Goal: Task Accomplishment & Management: Complete application form

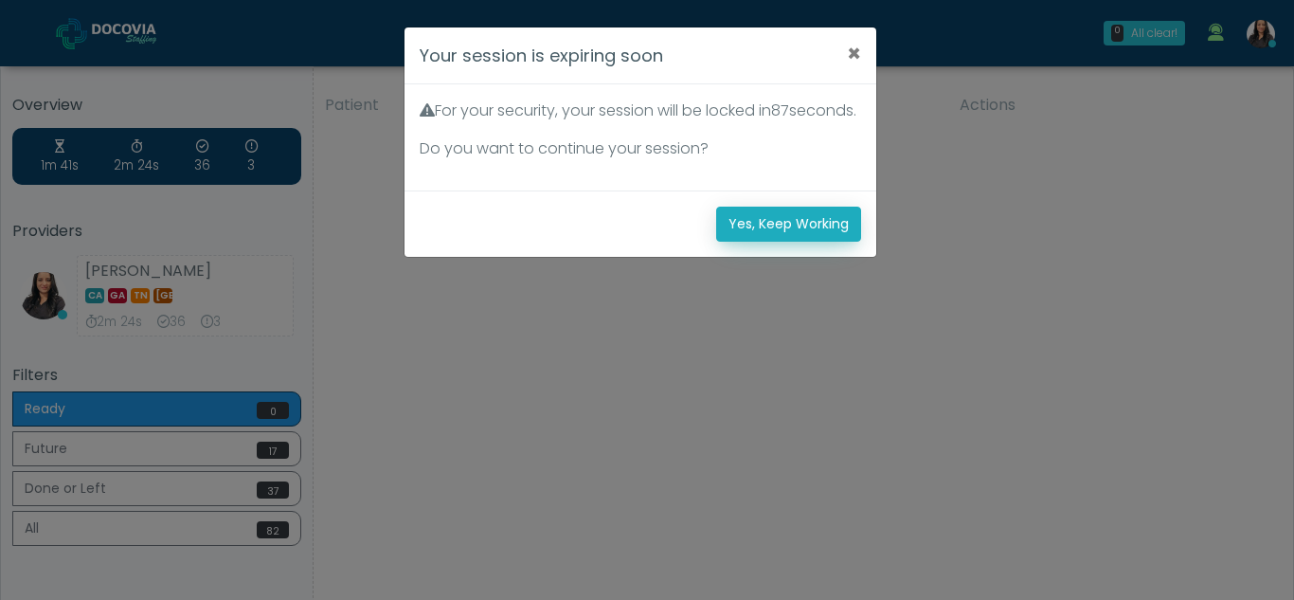
click at [806, 237] on button "Yes, Keep Working" at bounding box center [788, 224] width 145 height 35
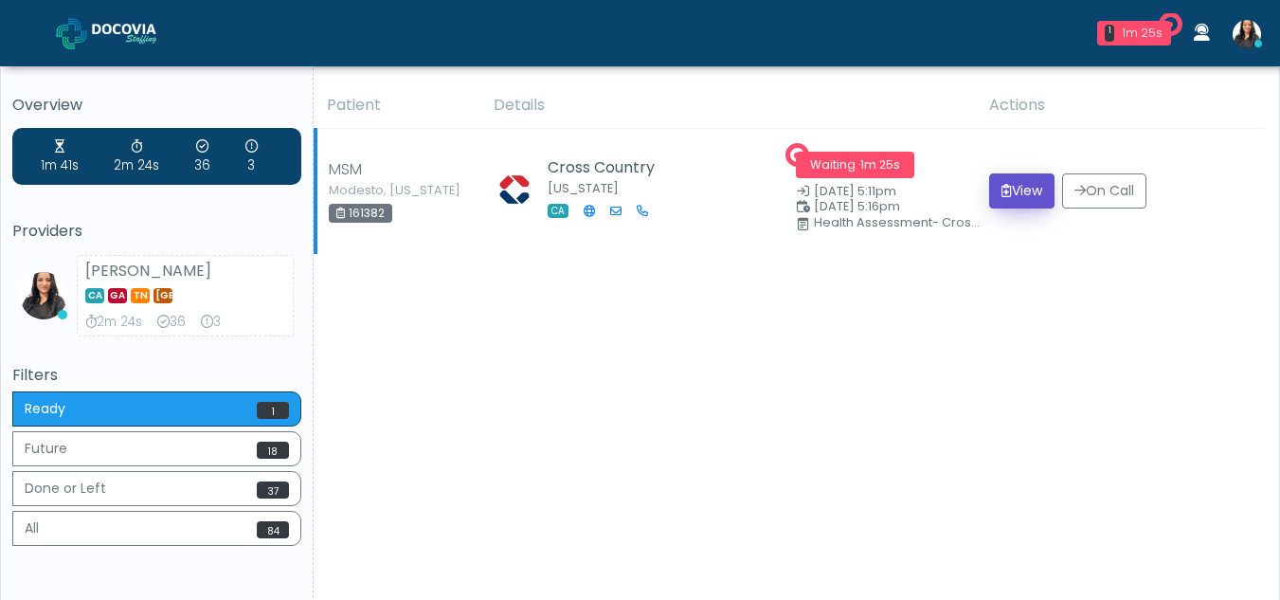
click at [1001, 195] on icon "submit" at bounding box center [1006, 190] width 10 height 13
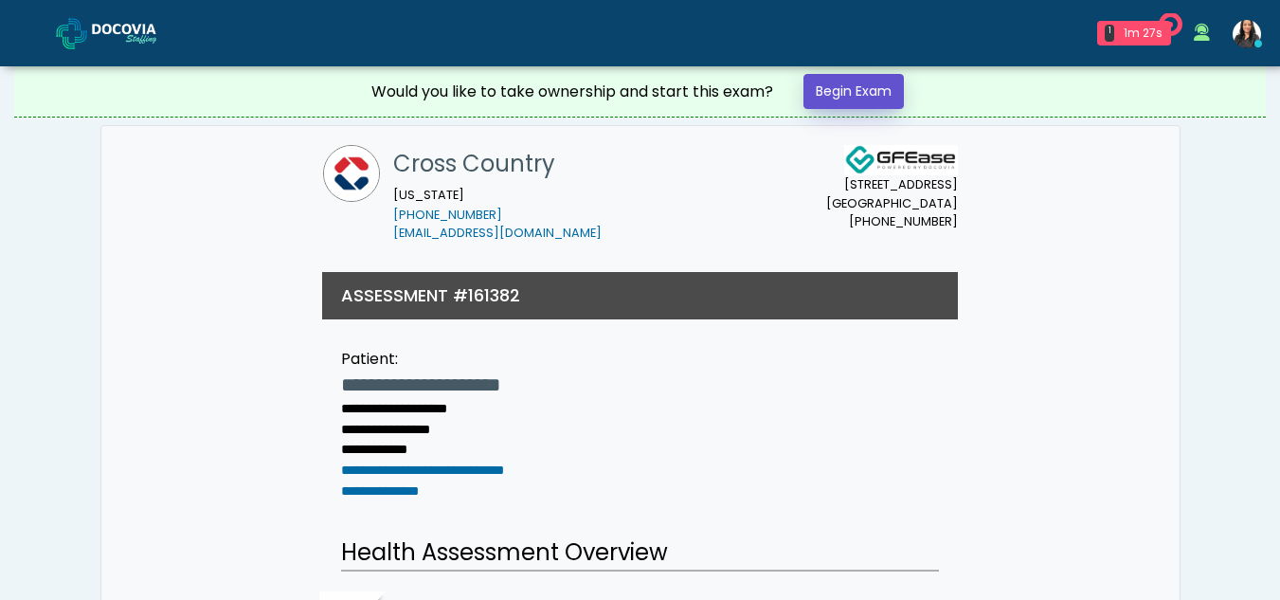
click at [830, 93] on link "Begin Exam" at bounding box center [853, 91] width 100 height 35
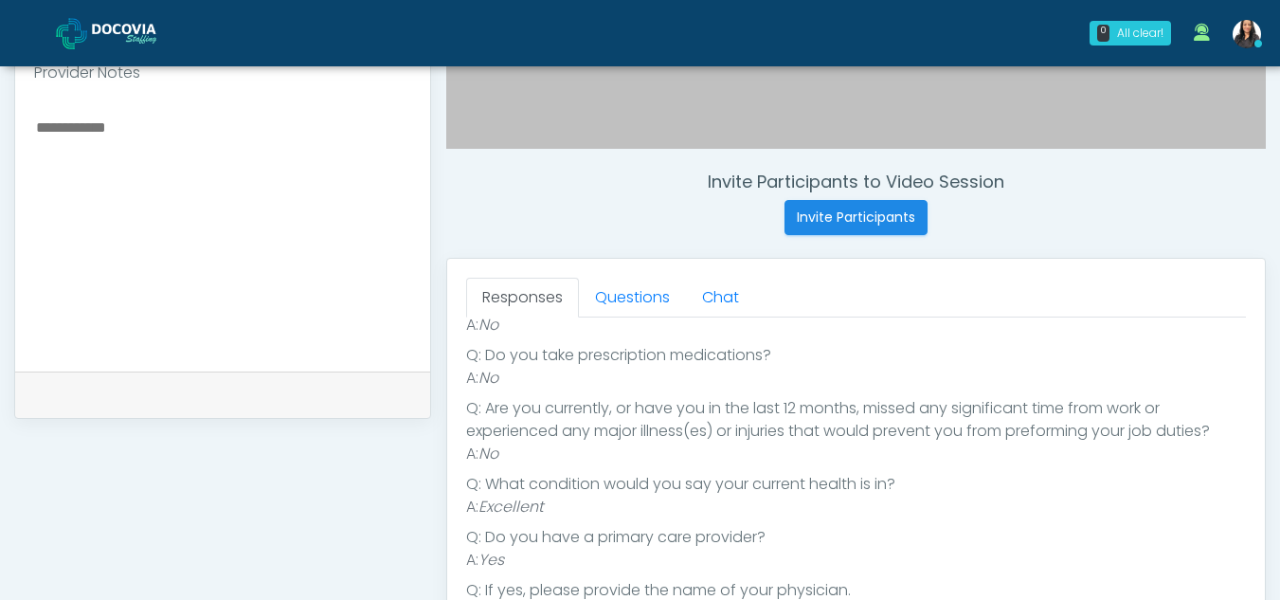
scroll to position [639, 0]
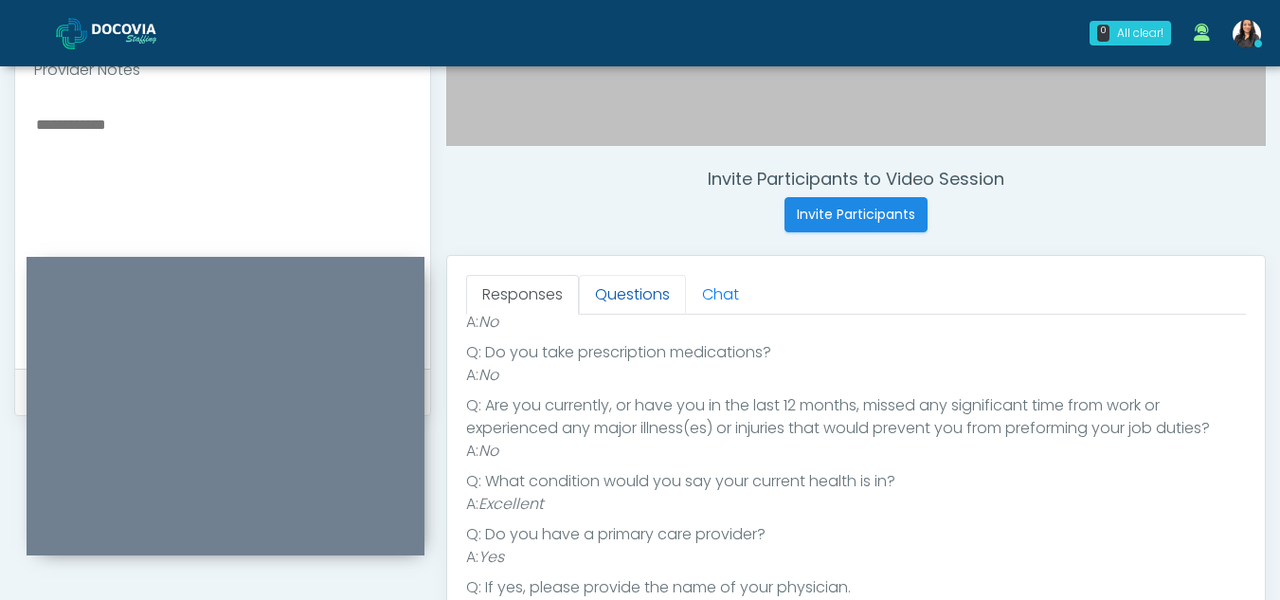
click at [640, 296] on link "Questions" at bounding box center [632, 295] width 107 height 40
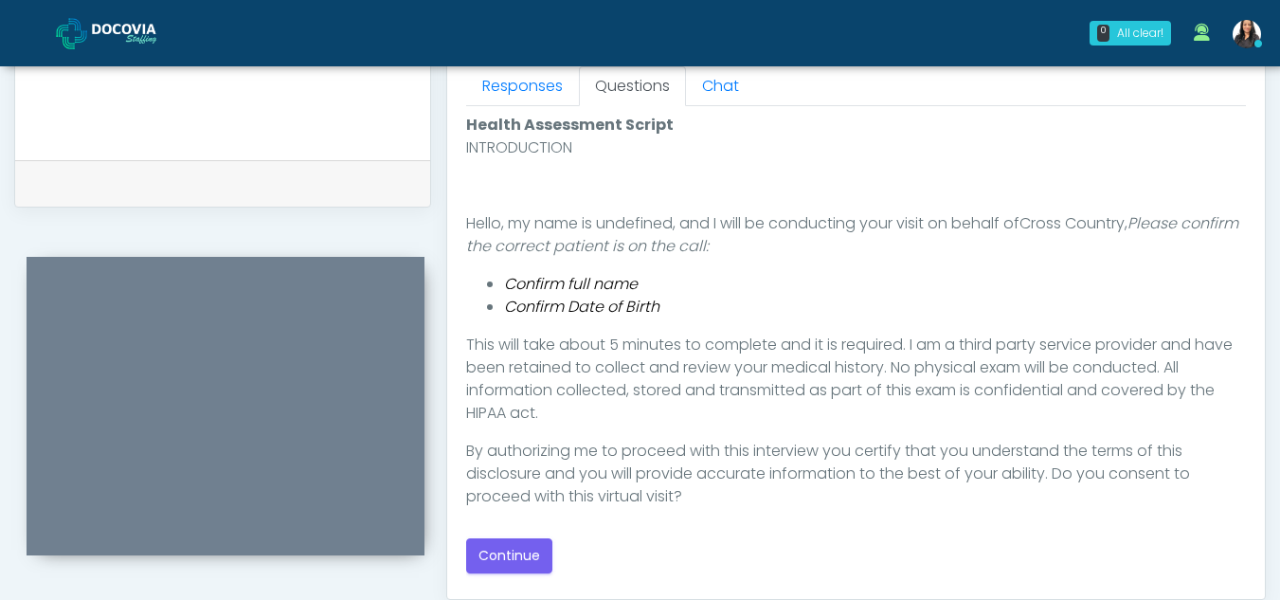
scroll to position [952, 0]
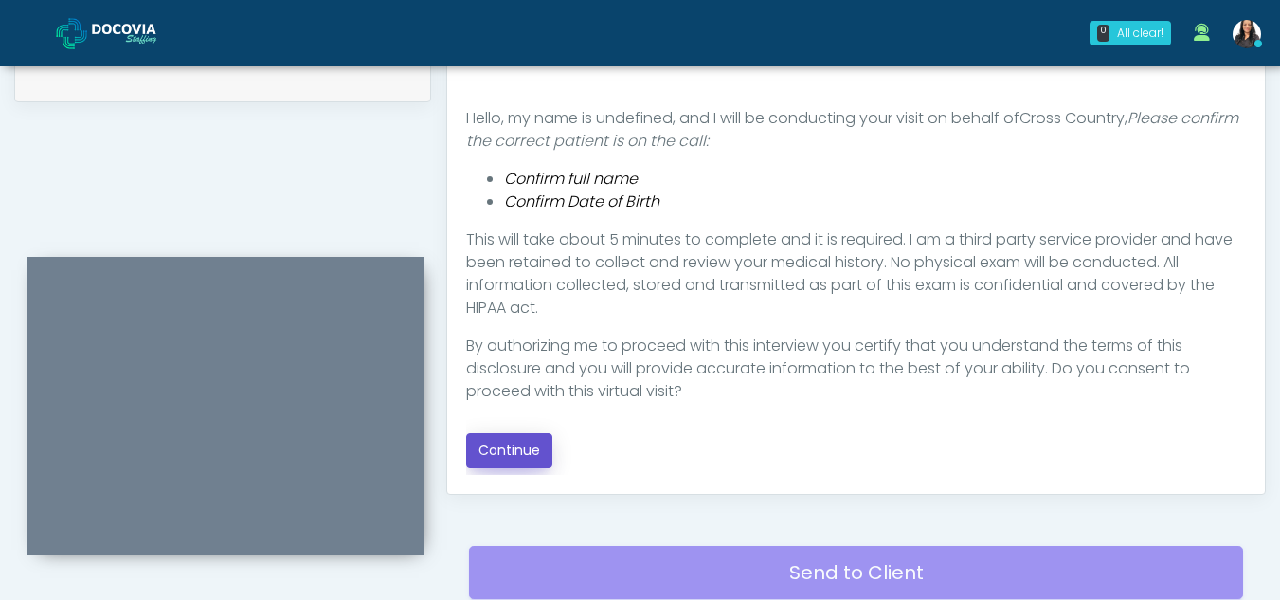
click at [524, 443] on button "Continue" at bounding box center [509, 450] width 86 height 35
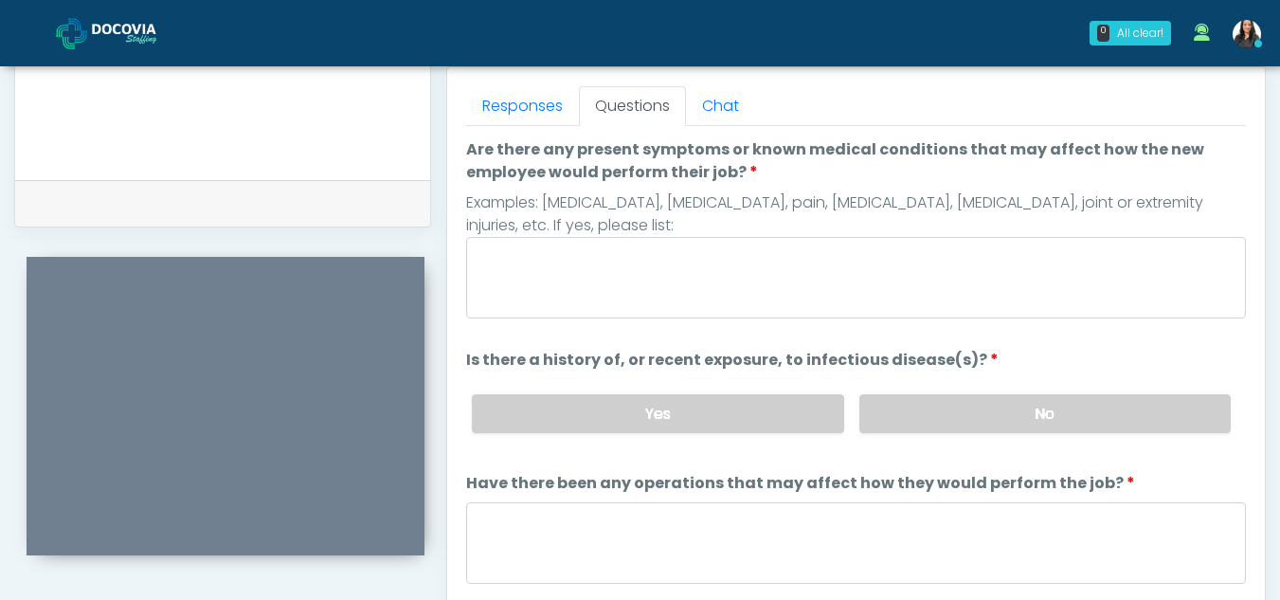
scroll to position [765, 0]
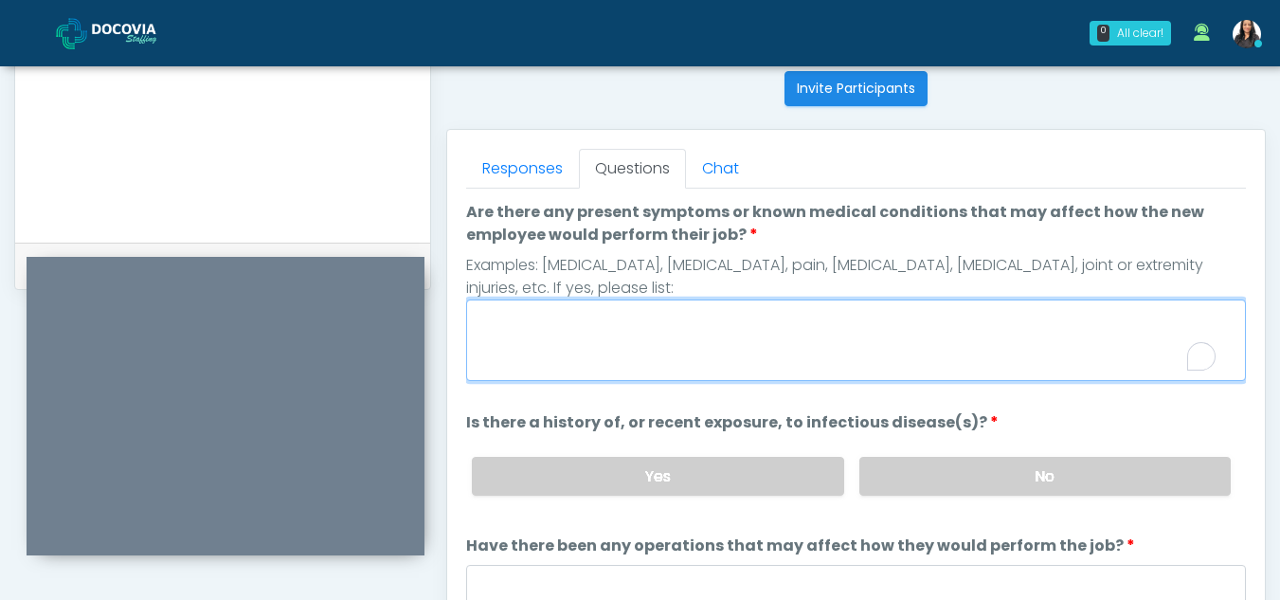
click at [653, 330] on textarea "Are there any present symptoms or known medical conditions that may affect how …" at bounding box center [856, 339] width 780 height 81
type textarea "**"
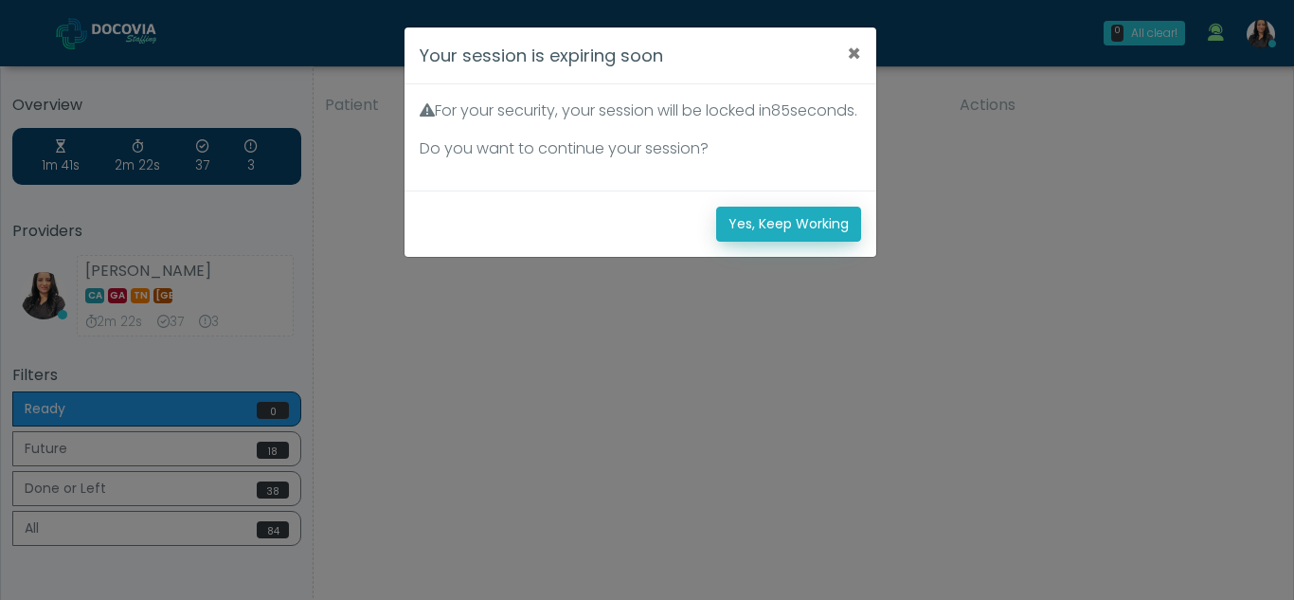
click at [742, 242] on button "Yes, Keep Working" at bounding box center [788, 224] width 145 height 35
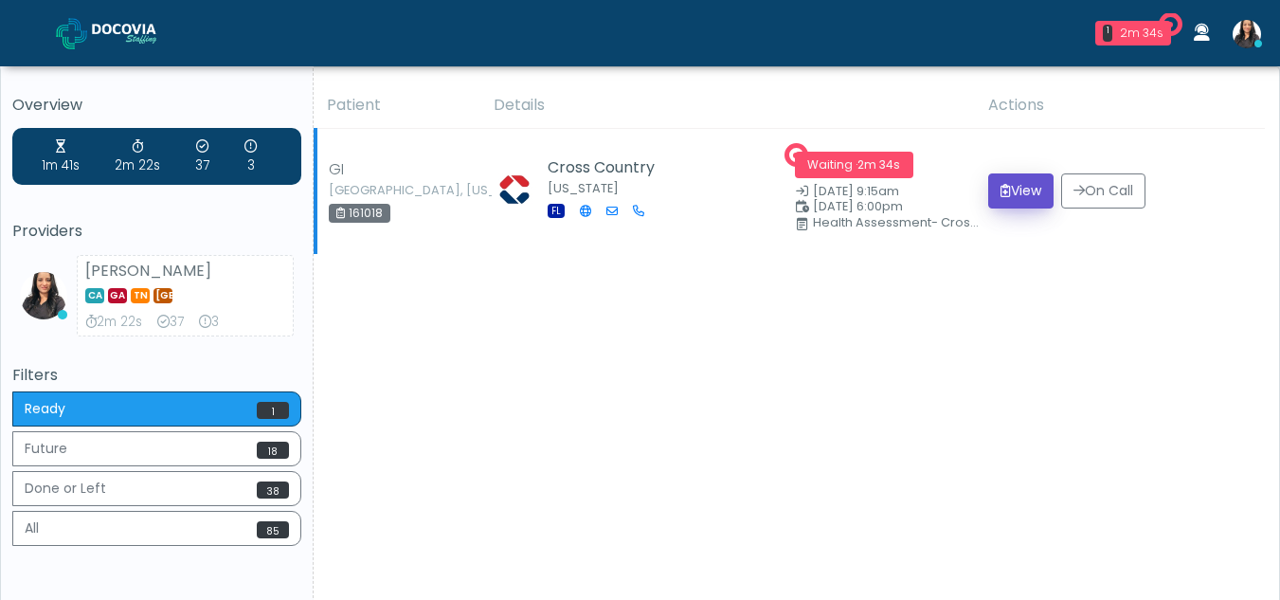
click at [1023, 189] on button "View" at bounding box center [1020, 190] width 65 height 35
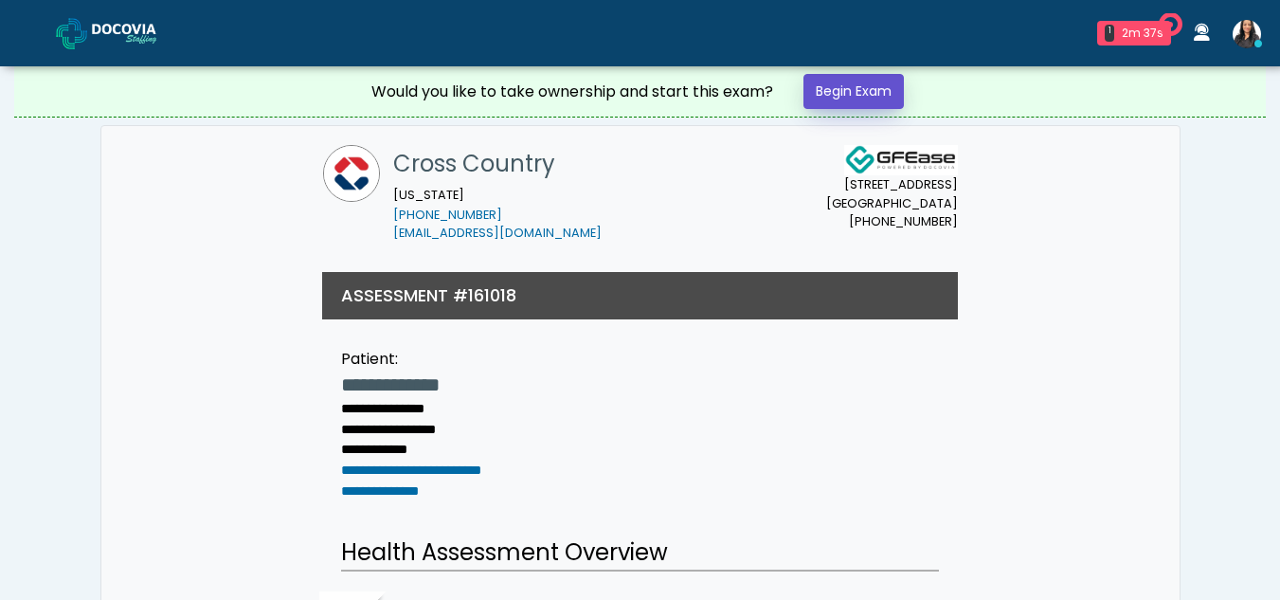
click at [849, 84] on link "Begin Exam" at bounding box center [853, 91] width 100 height 35
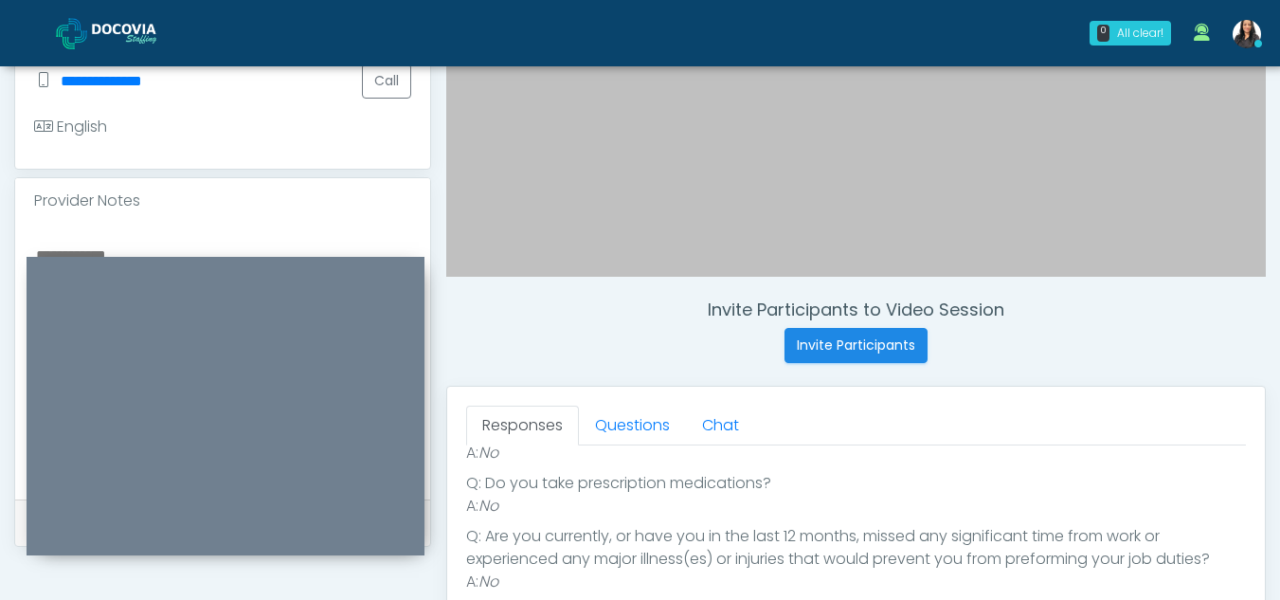
scroll to position [468, 0]
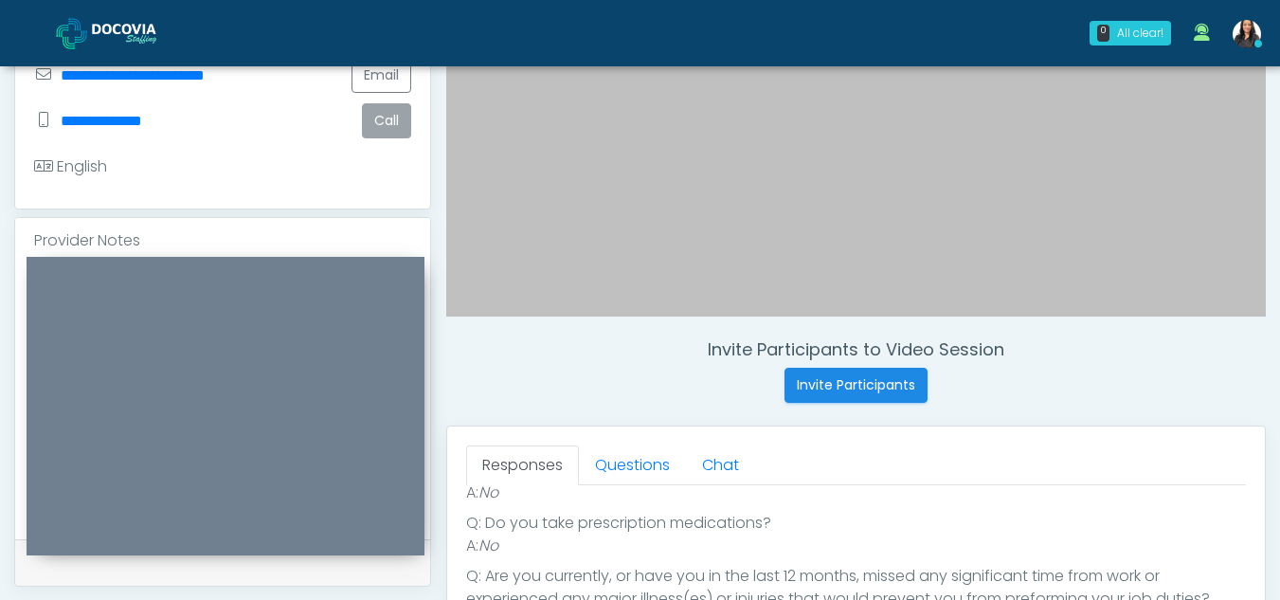
click at [392, 122] on button "Call" at bounding box center [386, 120] width 49 height 35
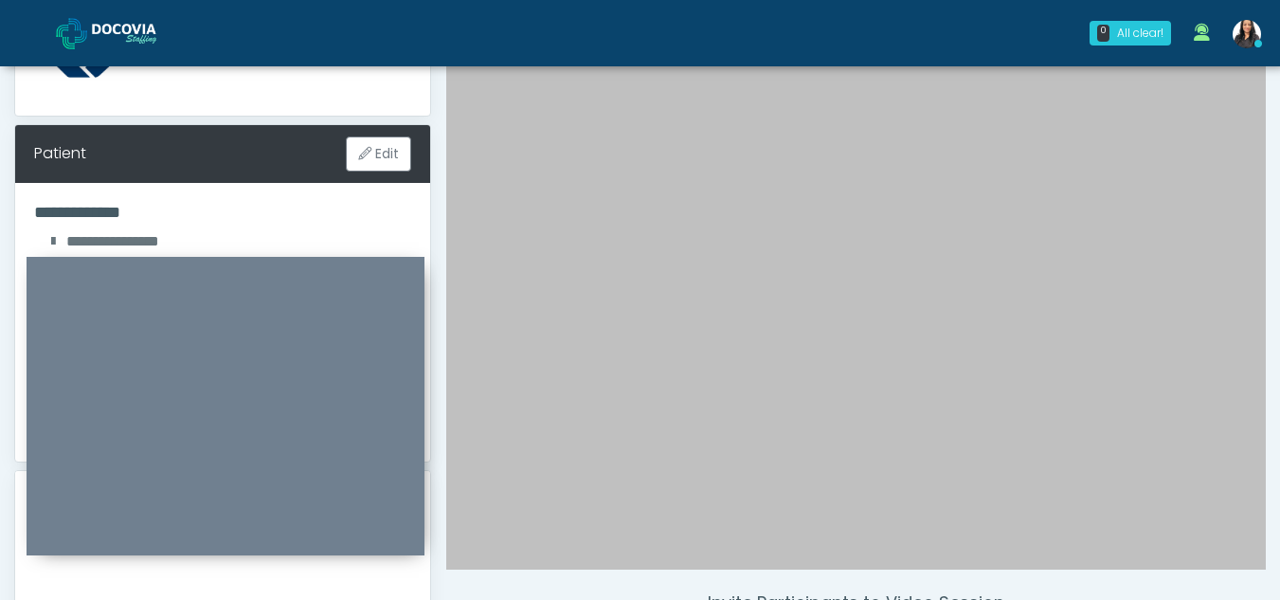
scroll to position [0, 0]
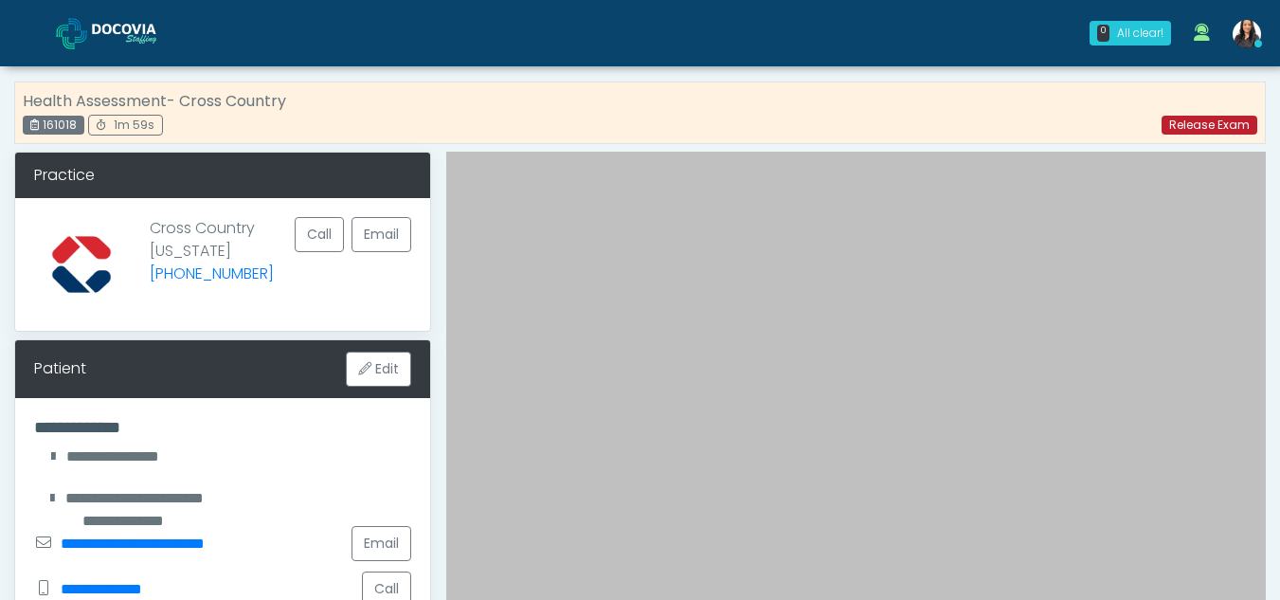
click at [1176, 122] on link "Release Exam" at bounding box center [1209, 125] width 96 height 19
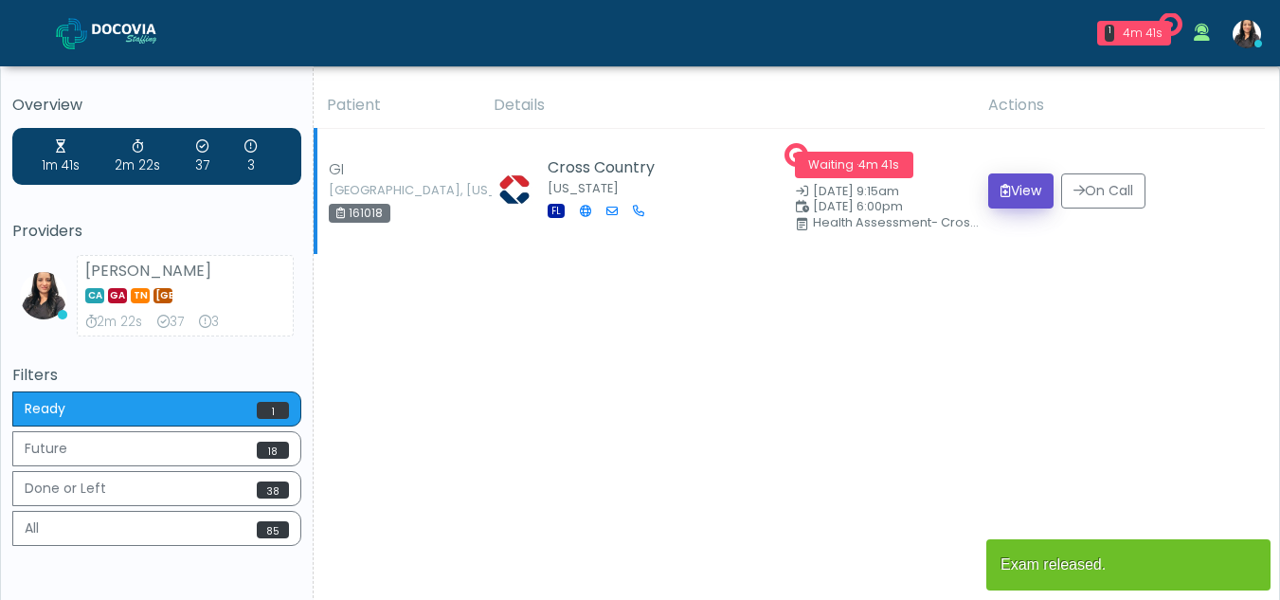
click at [1017, 189] on button "View" at bounding box center [1020, 190] width 65 height 35
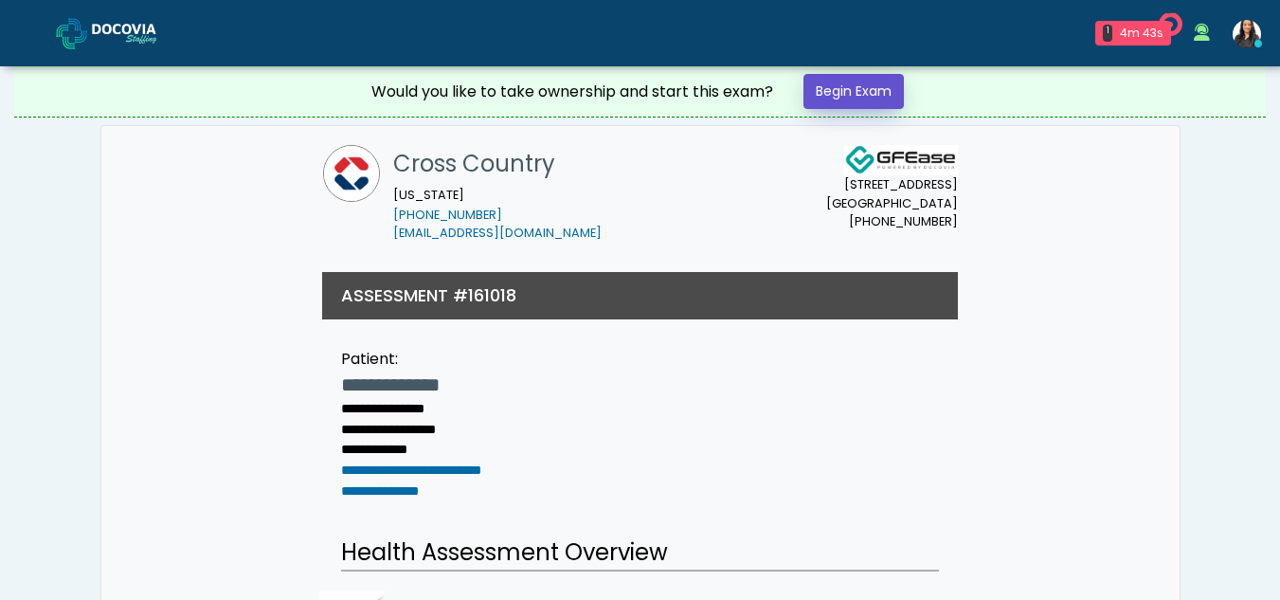
click at [837, 88] on link "Begin Exam" at bounding box center [853, 91] width 100 height 35
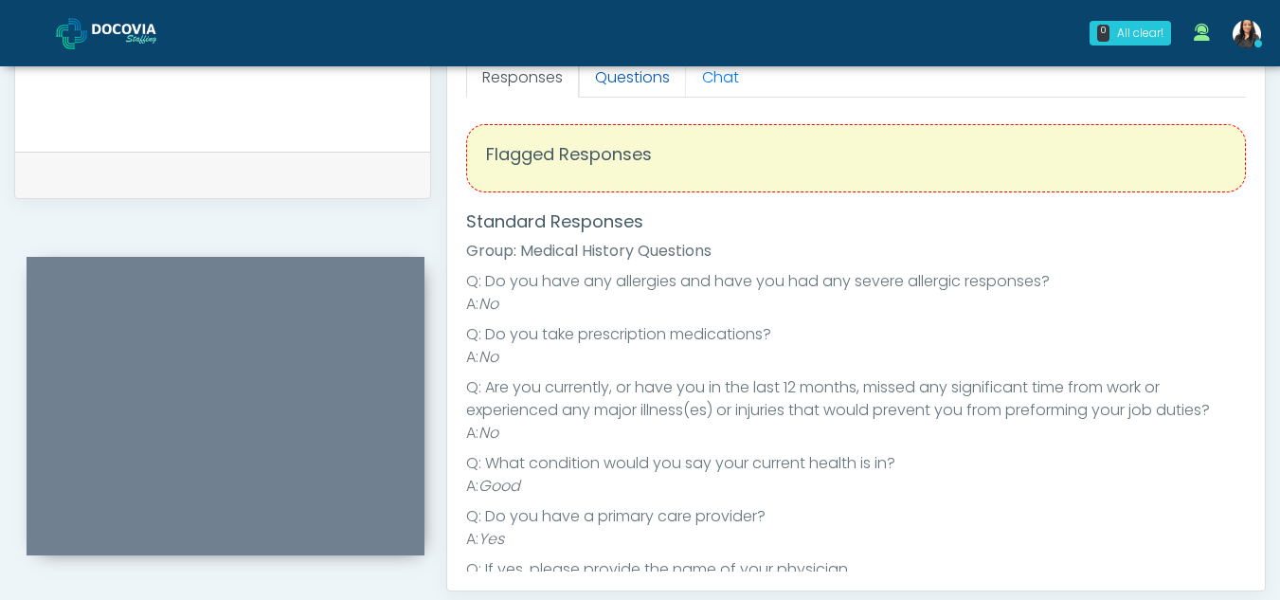
click at [639, 82] on link "Questions" at bounding box center [632, 78] width 107 height 40
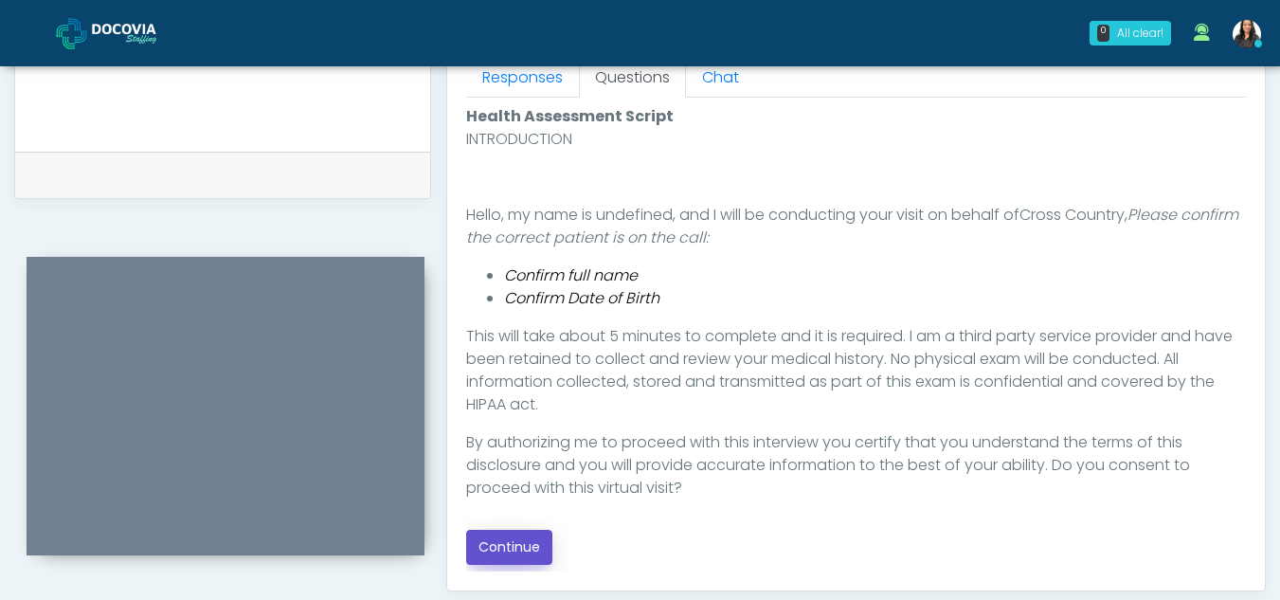
click at [534, 541] on button "Continue" at bounding box center [509, 547] width 86 height 35
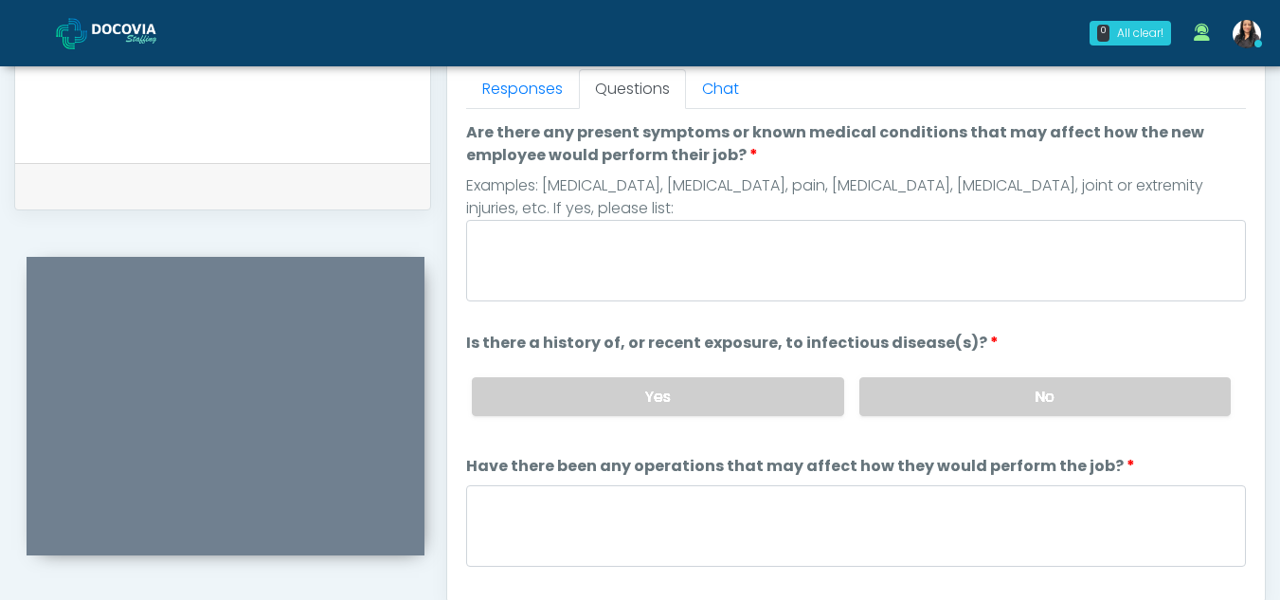
scroll to position [838, 0]
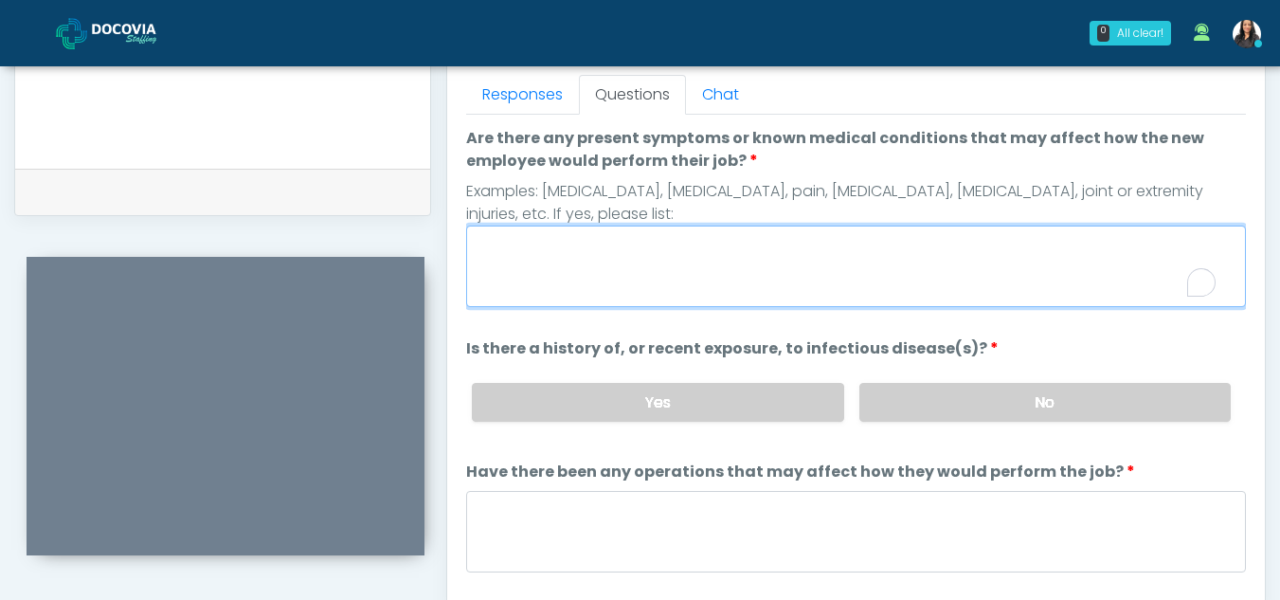
click at [636, 259] on textarea "Are there any present symptoms or known medical conditions that may affect how …" at bounding box center [856, 265] width 780 height 81
type textarea "**"
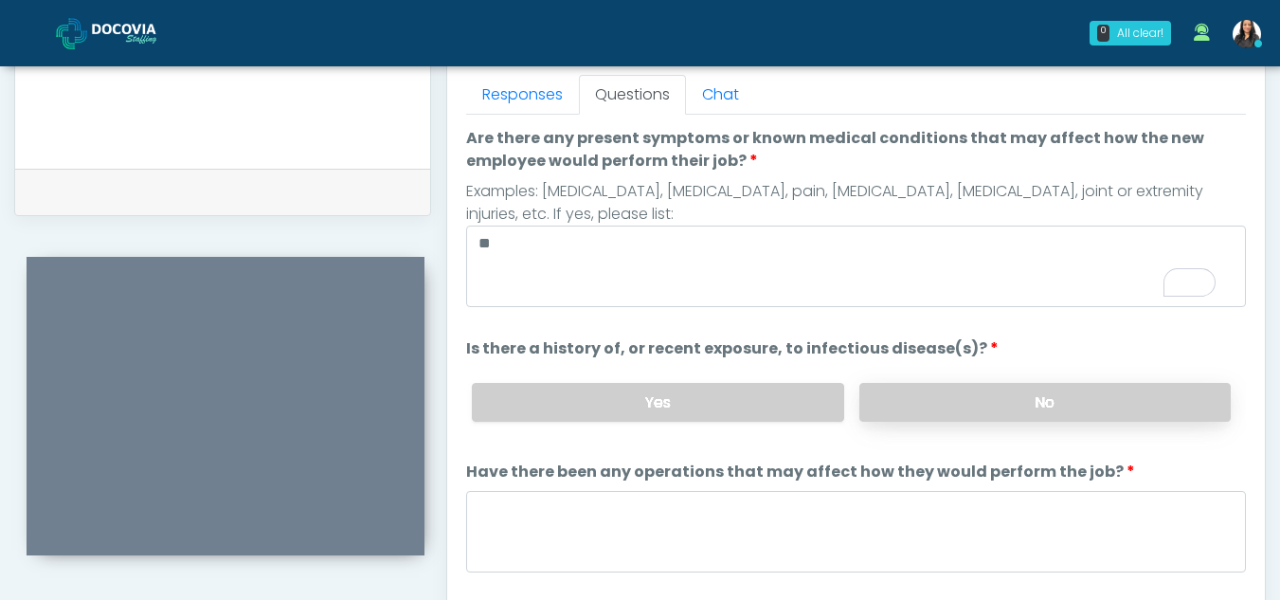
click at [995, 387] on label "No" at bounding box center [1044, 402] width 371 height 39
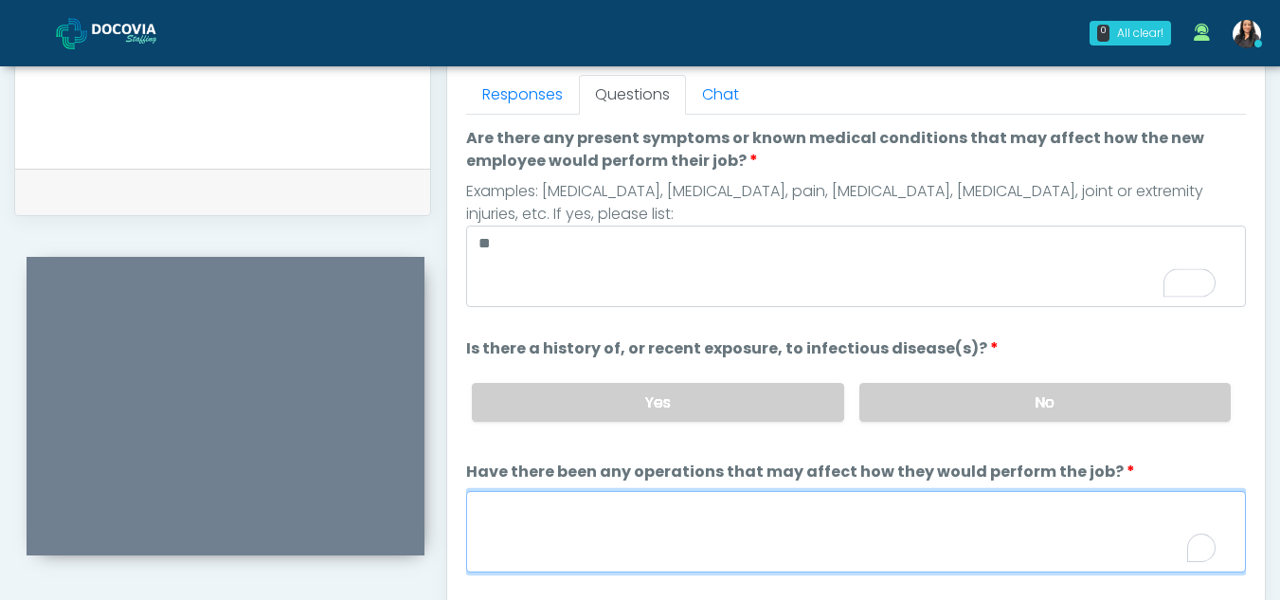
click at [616, 533] on textarea "Have there been any operations that may affect how they would perform the job?" at bounding box center [856, 531] width 780 height 81
type textarea "**"
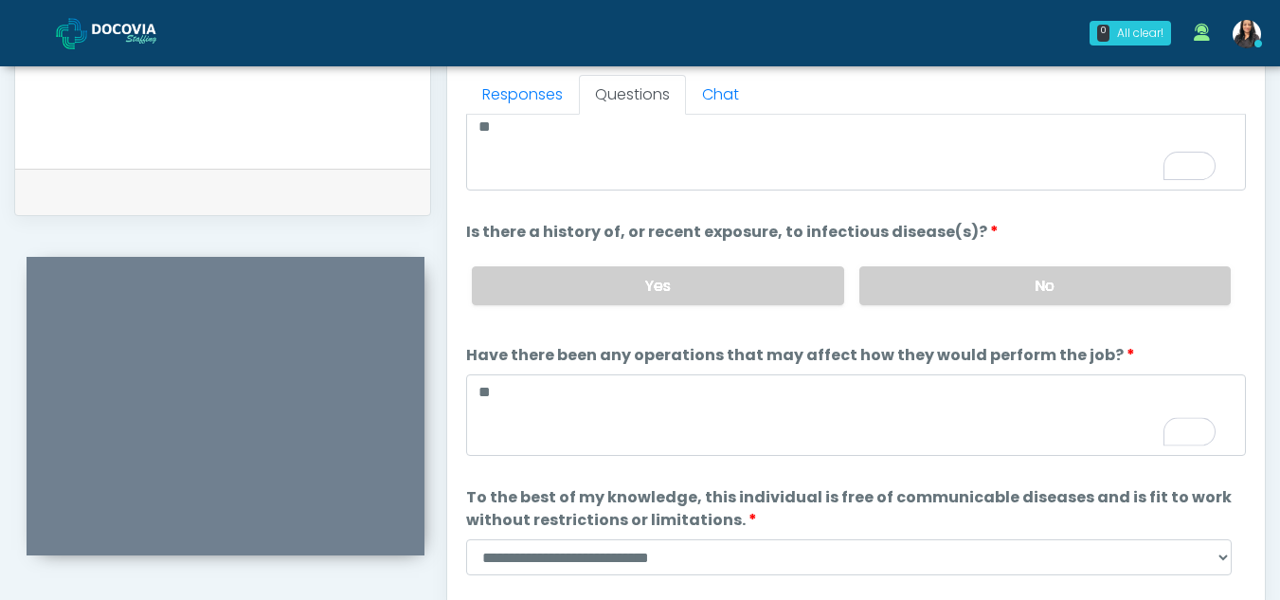
scroll to position [162, 0]
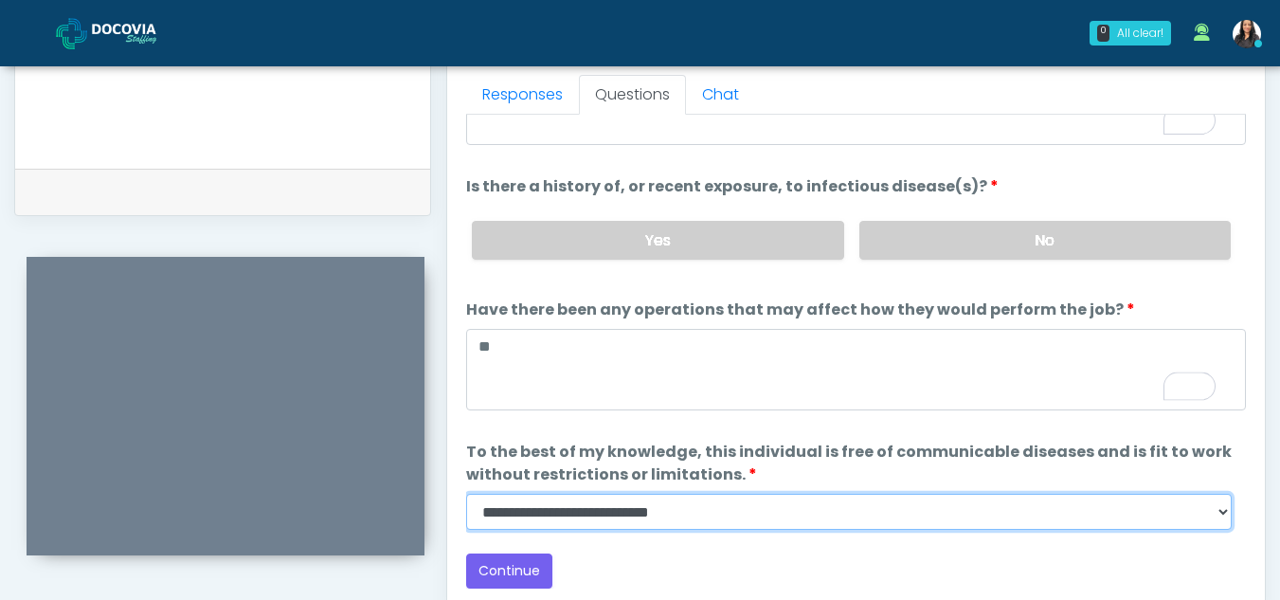
click at [1216, 513] on select "**********" at bounding box center [848, 512] width 765 height 36
select select "******"
click at [466, 494] on select "**********" at bounding box center [848, 512] width 765 height 36
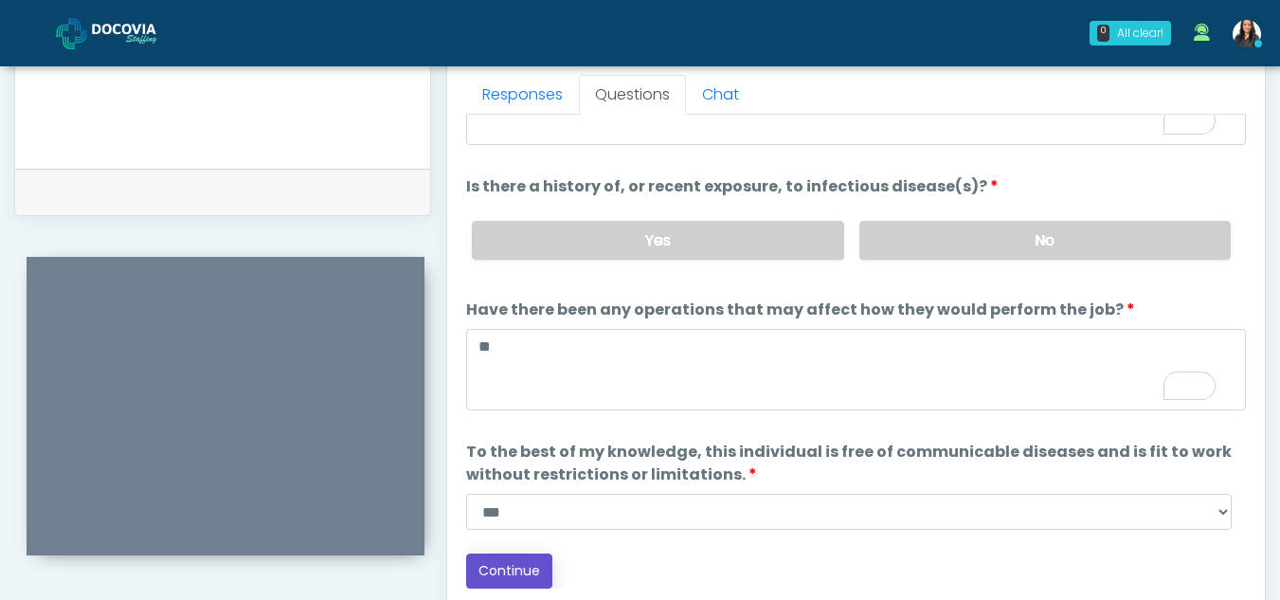
click at [526, 575] on button "Continue" at bounding box center [509, 570] width 86 height 35
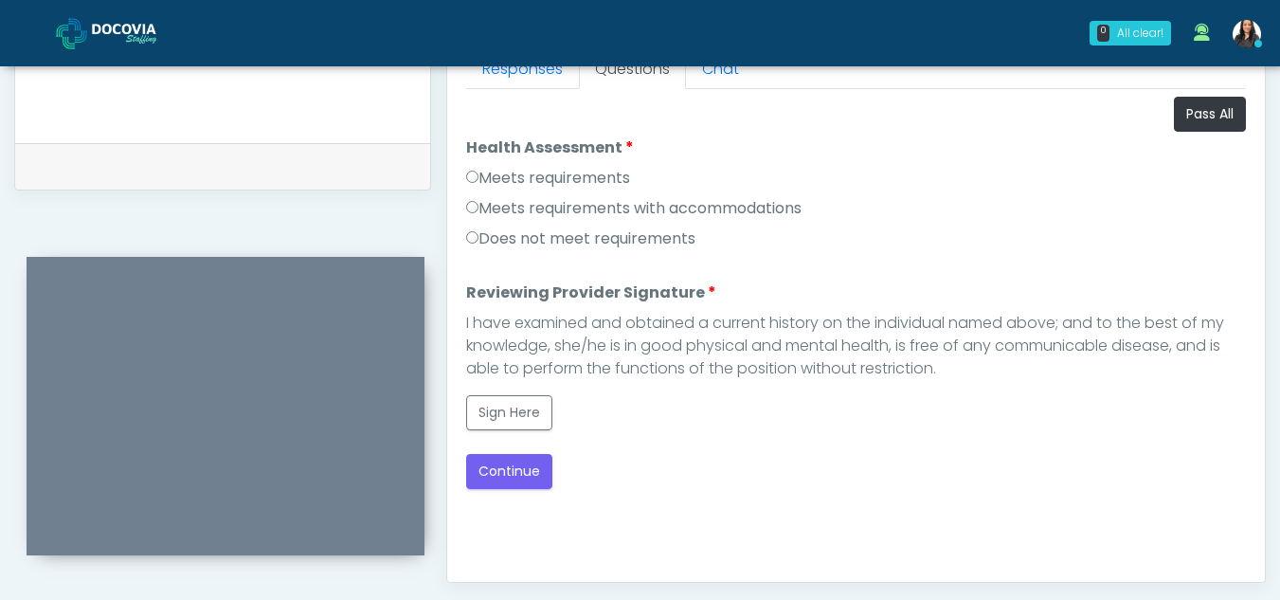
scroll to position [850, 0]
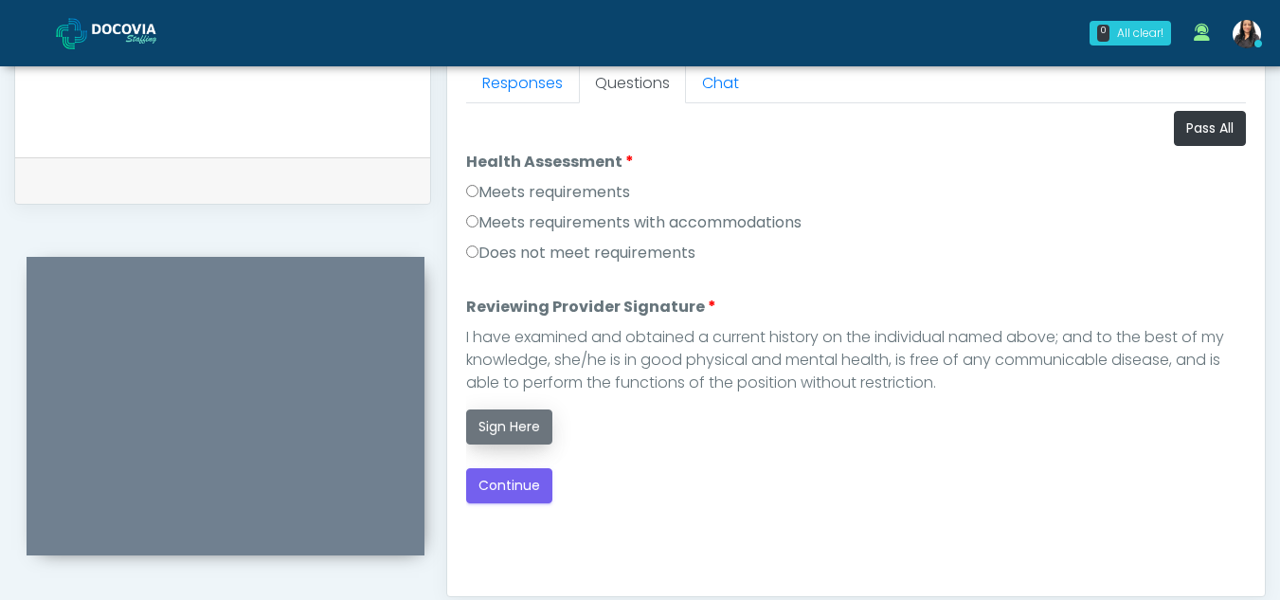
click at [501, 428] on button "Sign Here" at bounding box center [509, 426] width 86 height 35
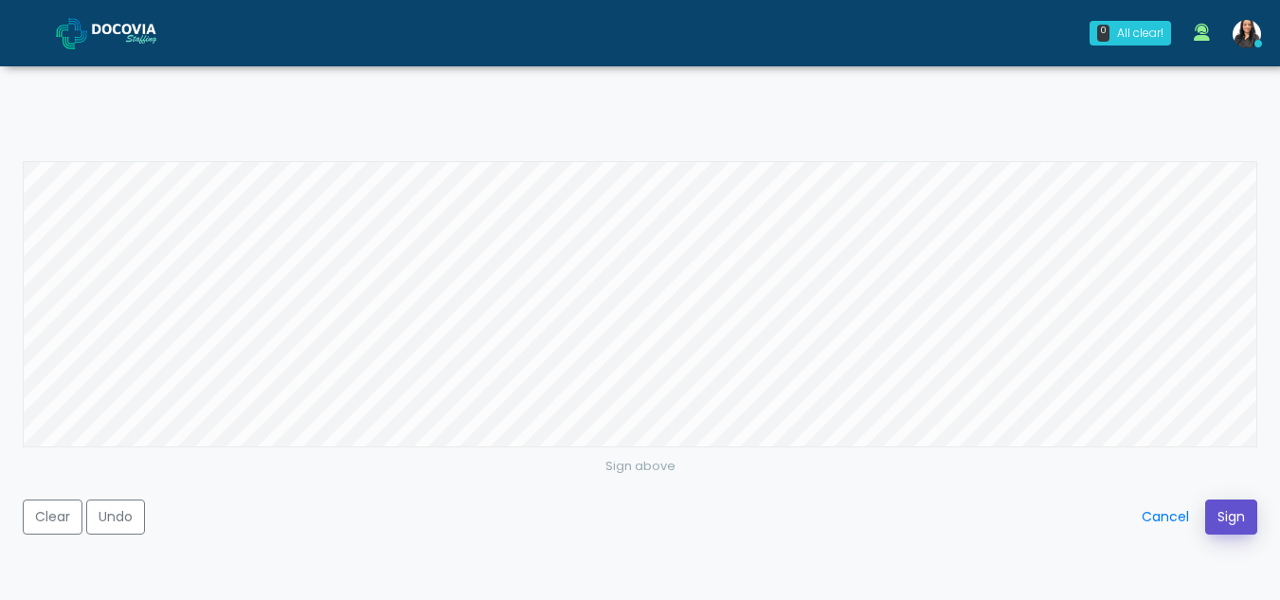
click at [1233, 517] on button "Sign" at bounding box center [1231, 516] width 52 height 35
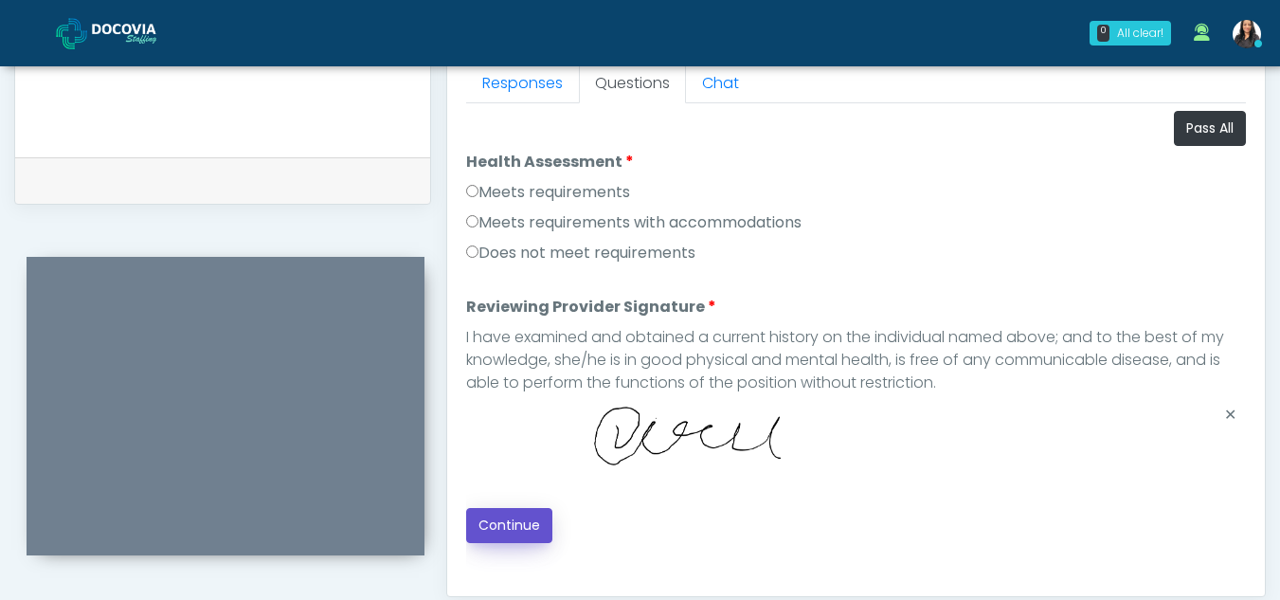
click at [518, 520] on button "Continue" at bounding box center [509, 525] width 86 height 35
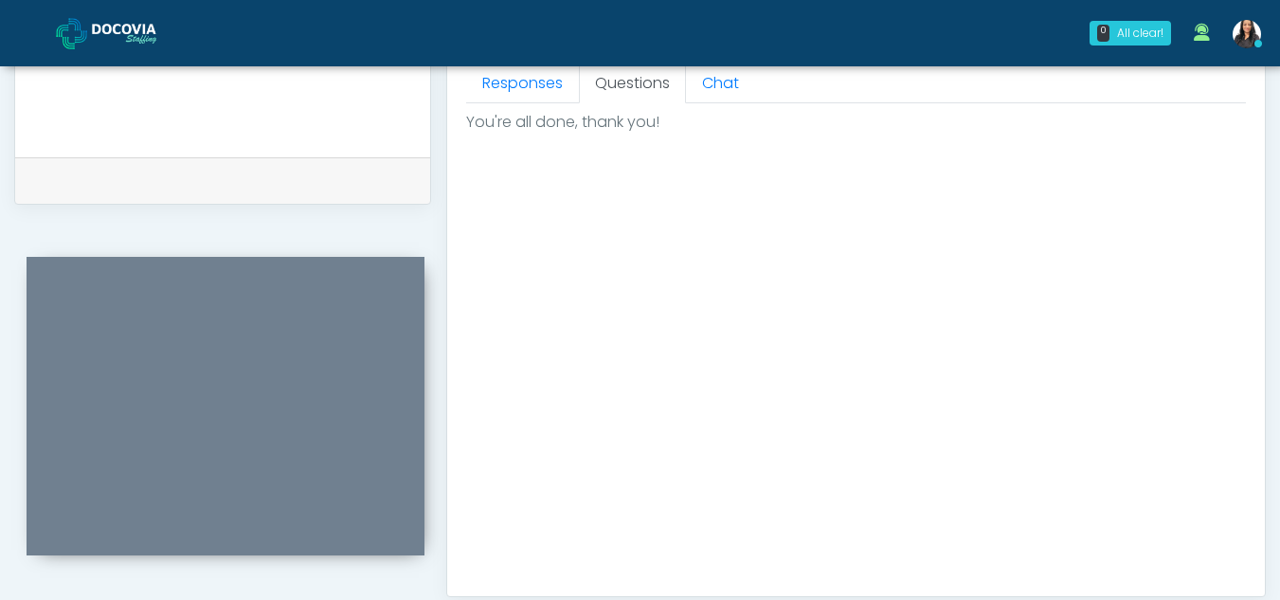
scroll to position [1136, 0]
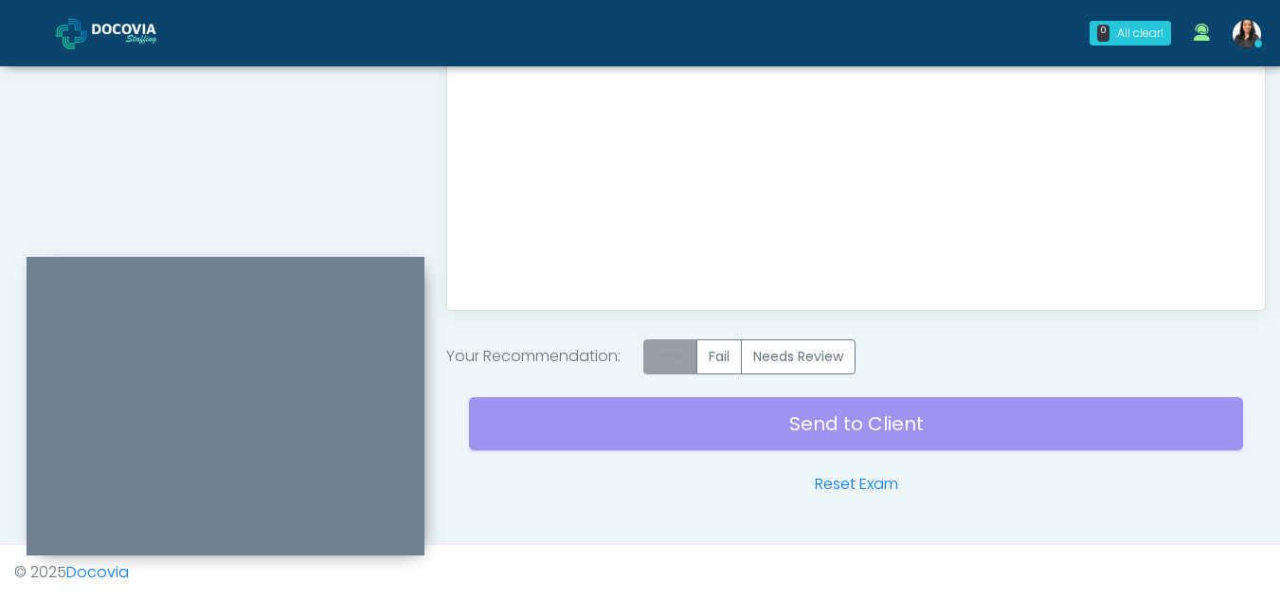
click at [670, 359] on label "Pass" at bounding box center [670, 356] width 54 height 35
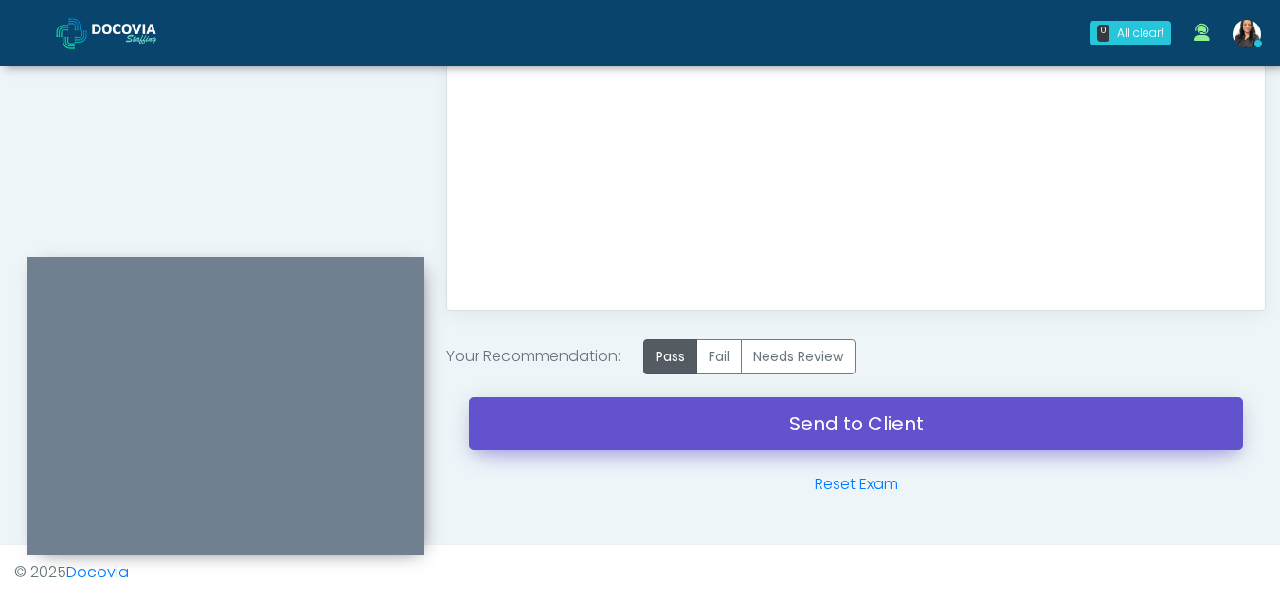
click at [811, 413] on link "Send to Client" at bounding box center [856, 423] width 774 height 53
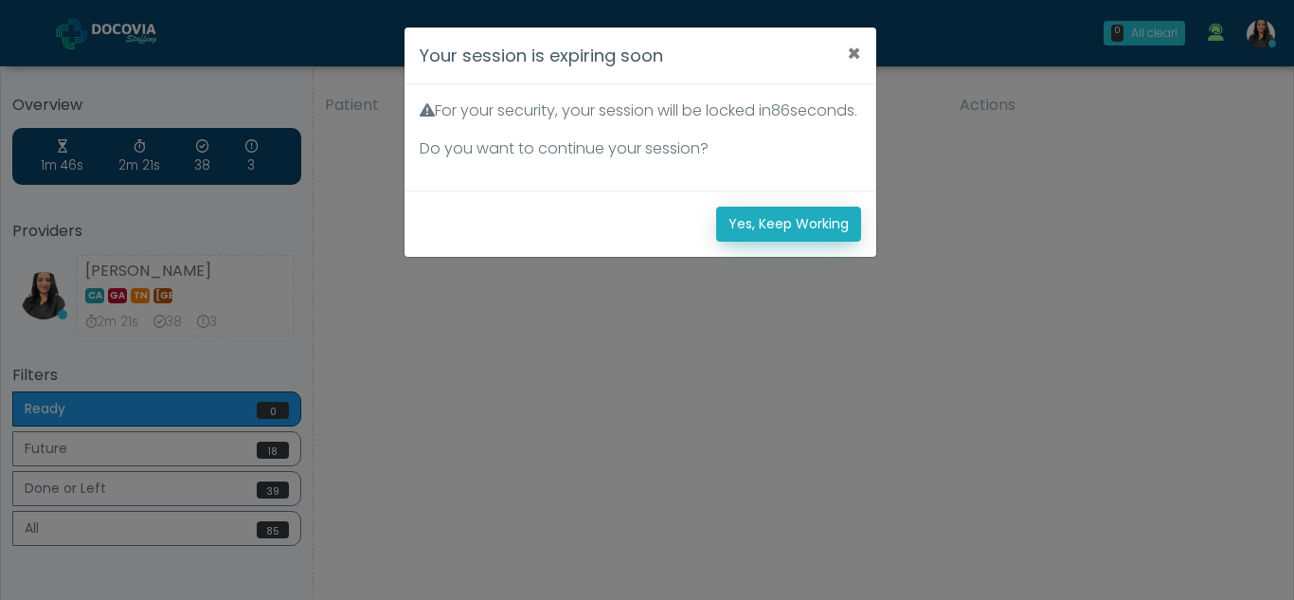
click at [729, 241] on button "Yes, Keep Working" at bounding box center [788, 224] width 145 height 35
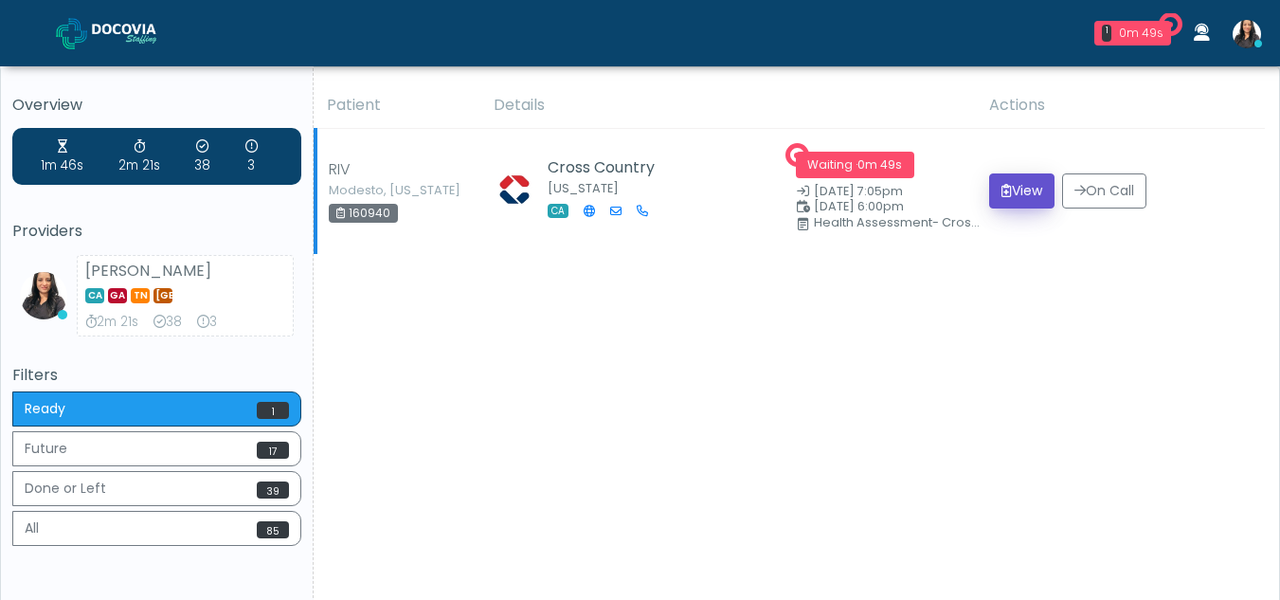
click at [1014, 179] on button "View" at bounding box center [1021, 190] width 65 height 35
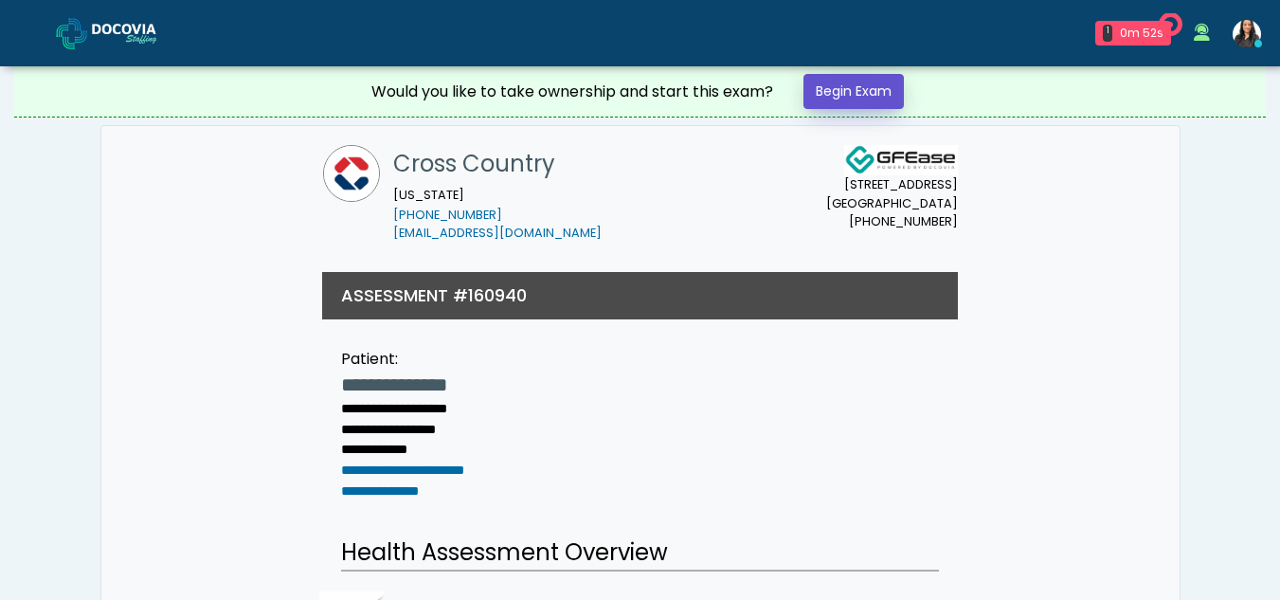
click at [852, 80] on link "Begin Exam" at bounding box center [853, 91] width 100 height 35
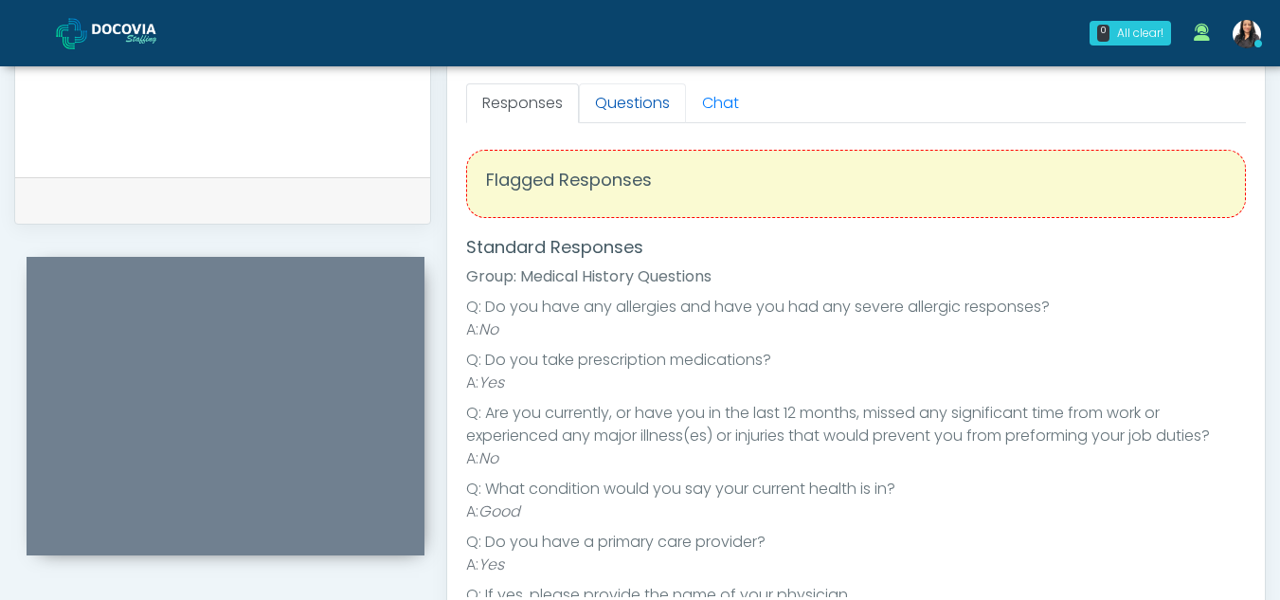
click at [659, 118] on link "Questions" at bounding box center [632, 103] width 107 height 40
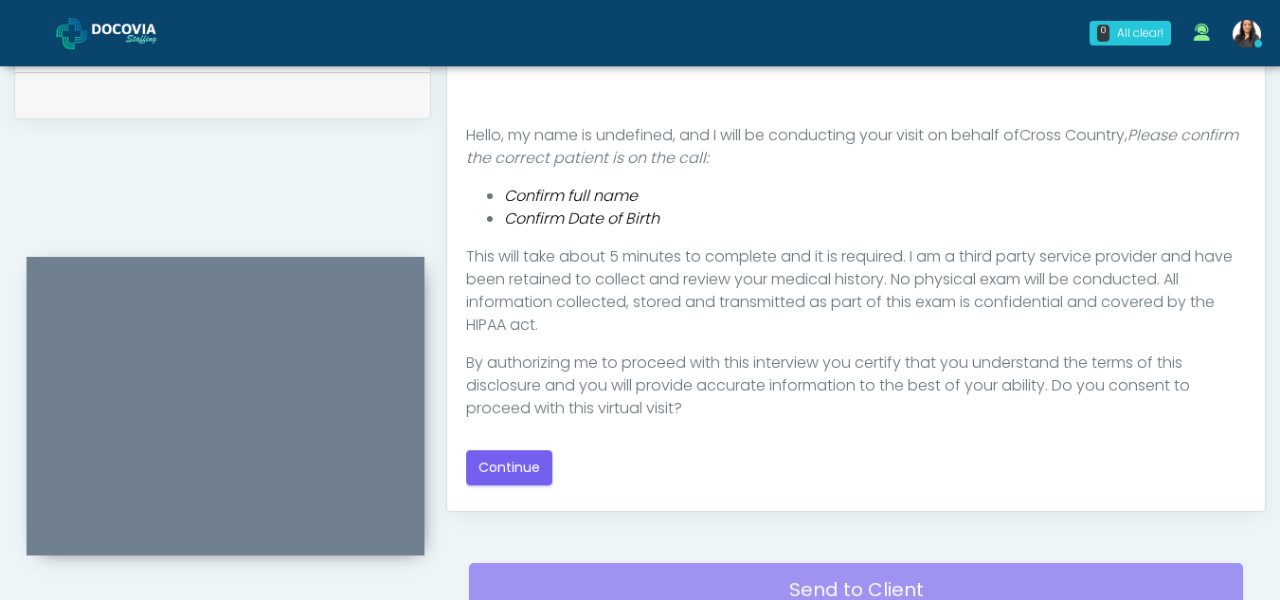
scroll to position [952, 0]
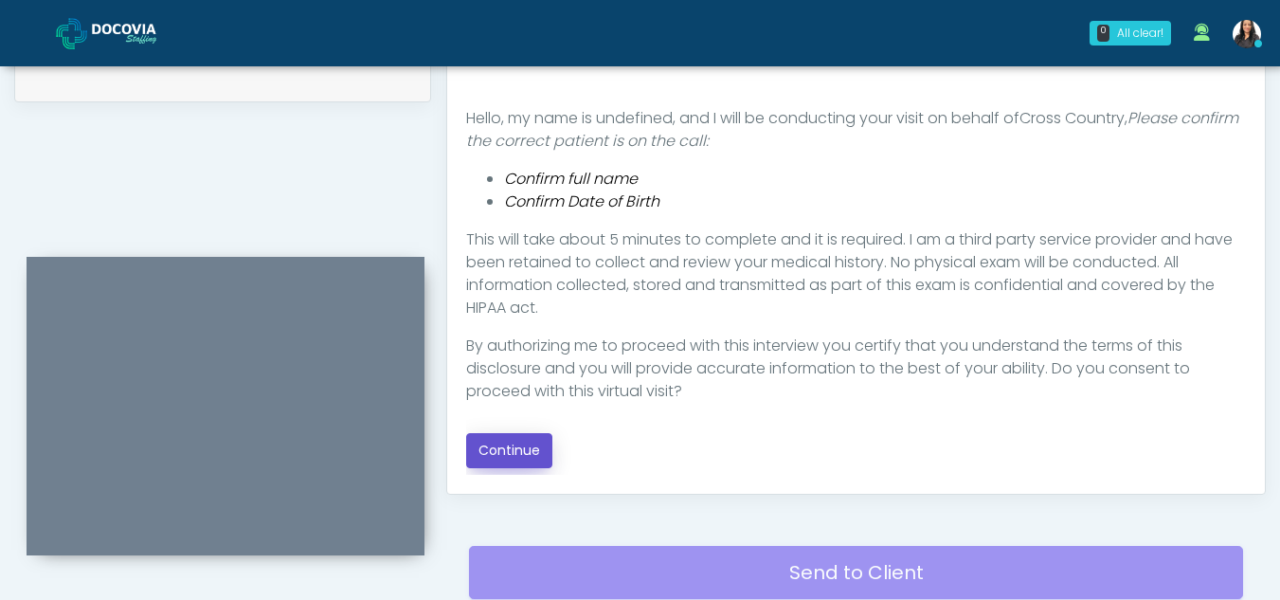
click at [530, 458] on button "Continue" at bounding box center [509, 450] width 86 height 35
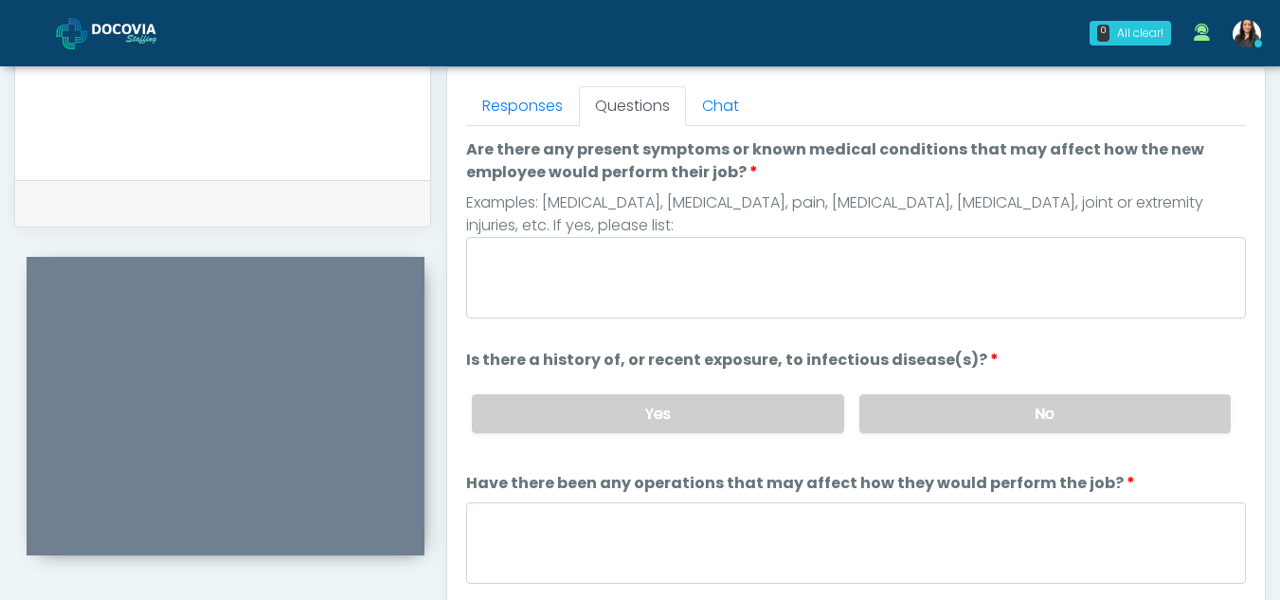
scroll to position [816, 0]
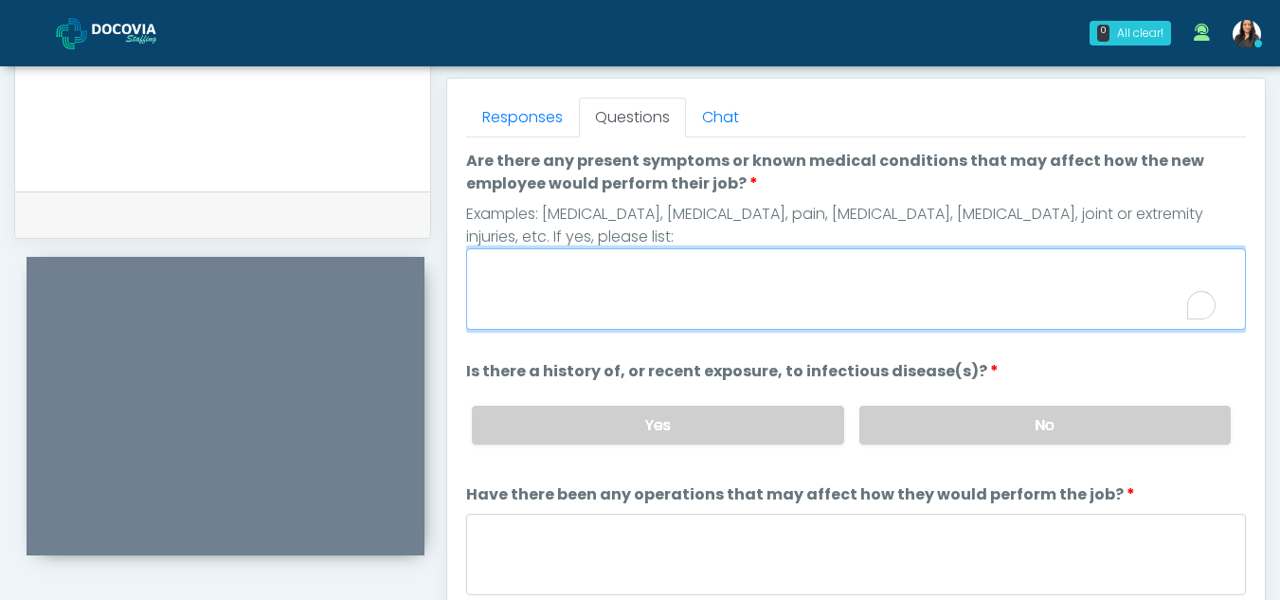
click at [672, 294] on textarea "Are there any present symptoms or known medical conditions that may affect how …" at bounding box center [856, 288] width 780 height 81
type textarea "**"
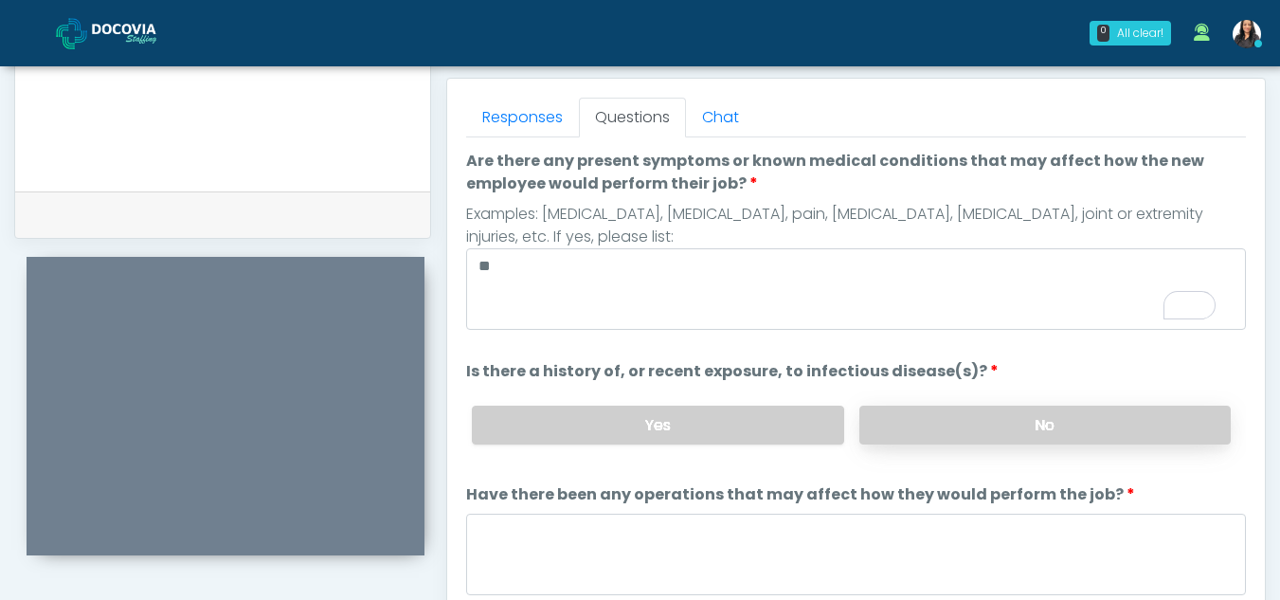
click at [966, 432] on label "No" at bounding box center [1044, 424] width 371 height 39
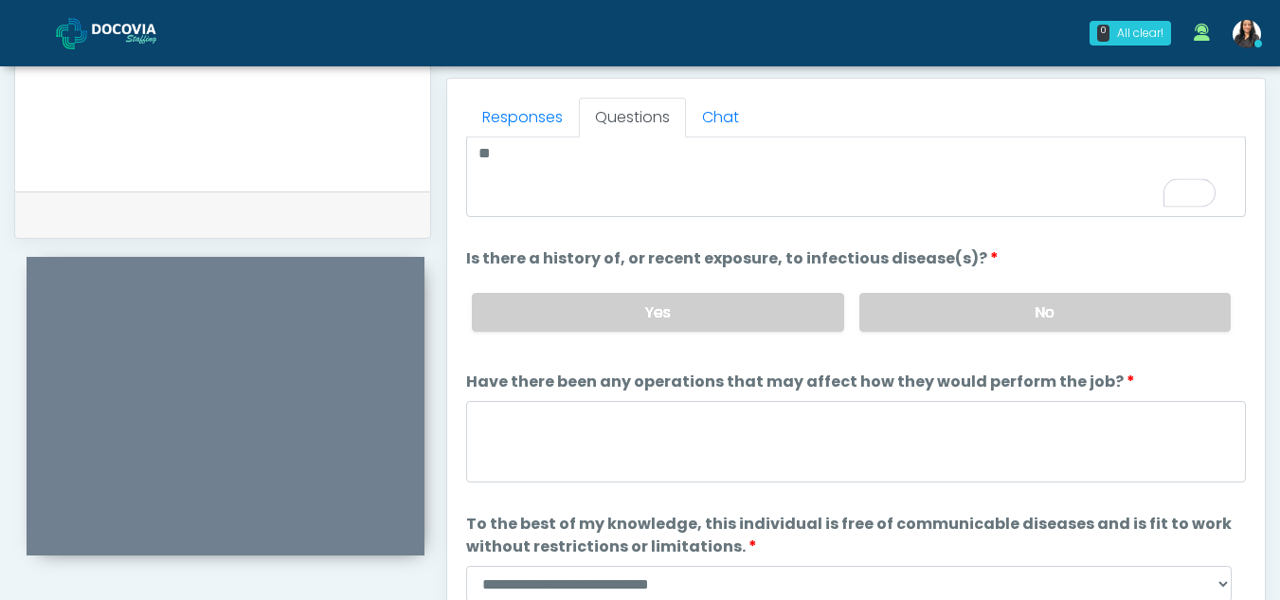
scroll to position [162, 0]
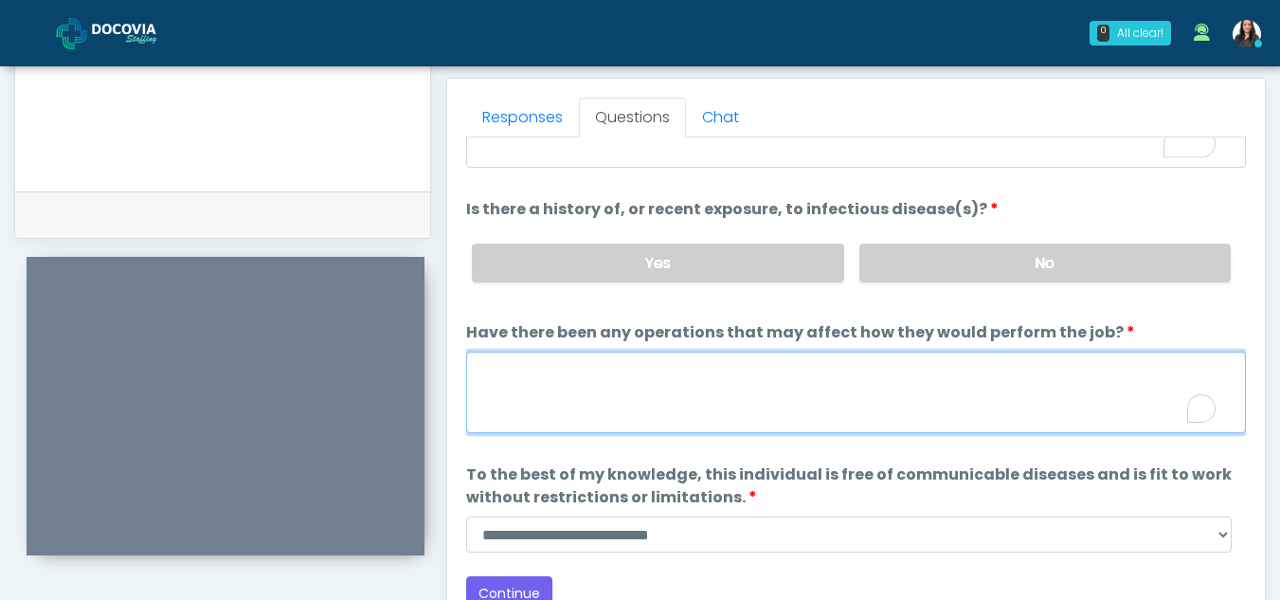
click at [589, 412] on textarea "Have there been any operations that may affect how they would perform the job?" at bounding box center [856, 391] width 780 height 81
type textarea "**"
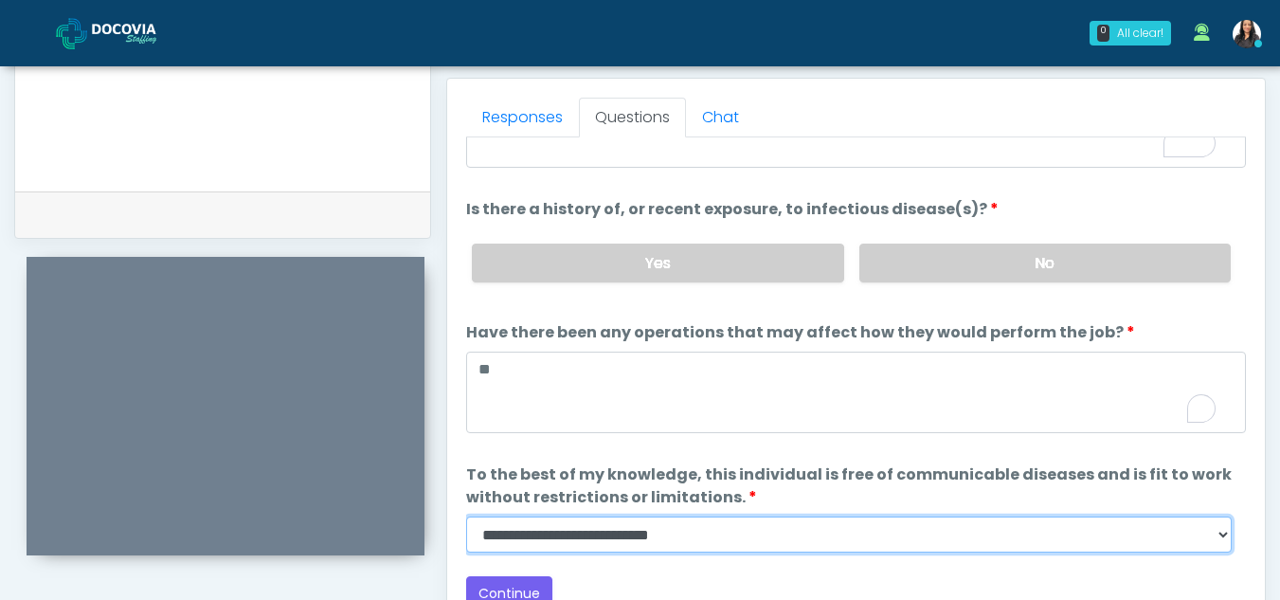
click at [1223, 539] on select "**********" at bounding box center [848, 534] width 765 height 36
select select "******"
click at [466, 516] on select "**********" at bounding box center [848, 534] width 765 height 36
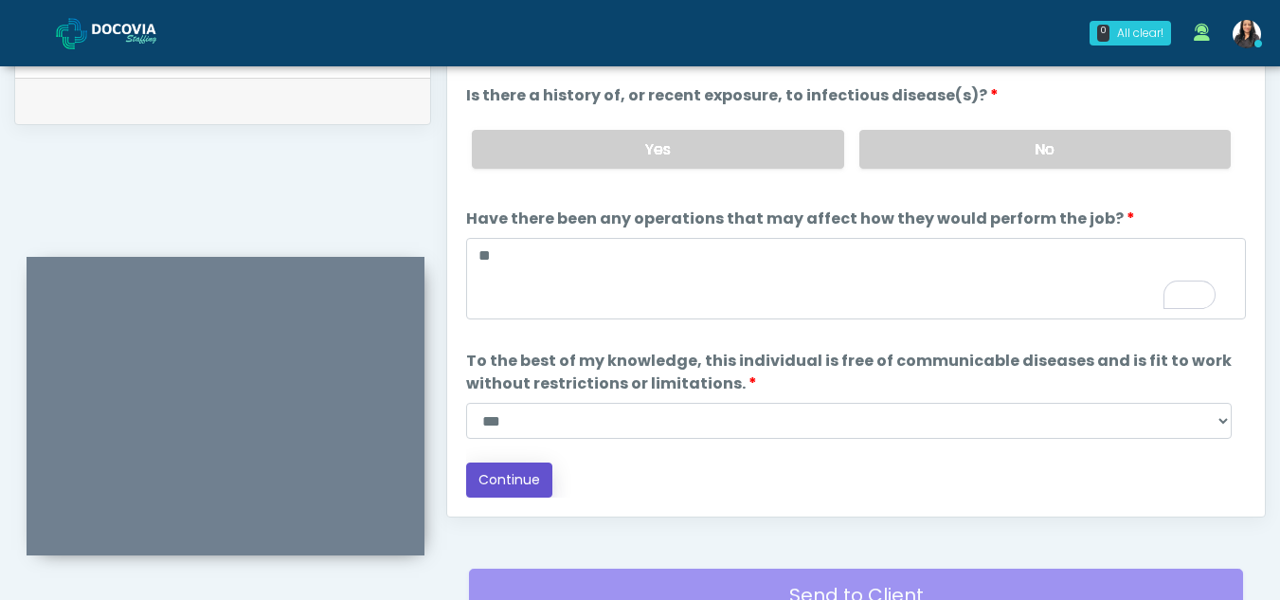
click at [521, 473] on button "Continue" at bounding box center [509, 479] width 86 height 35
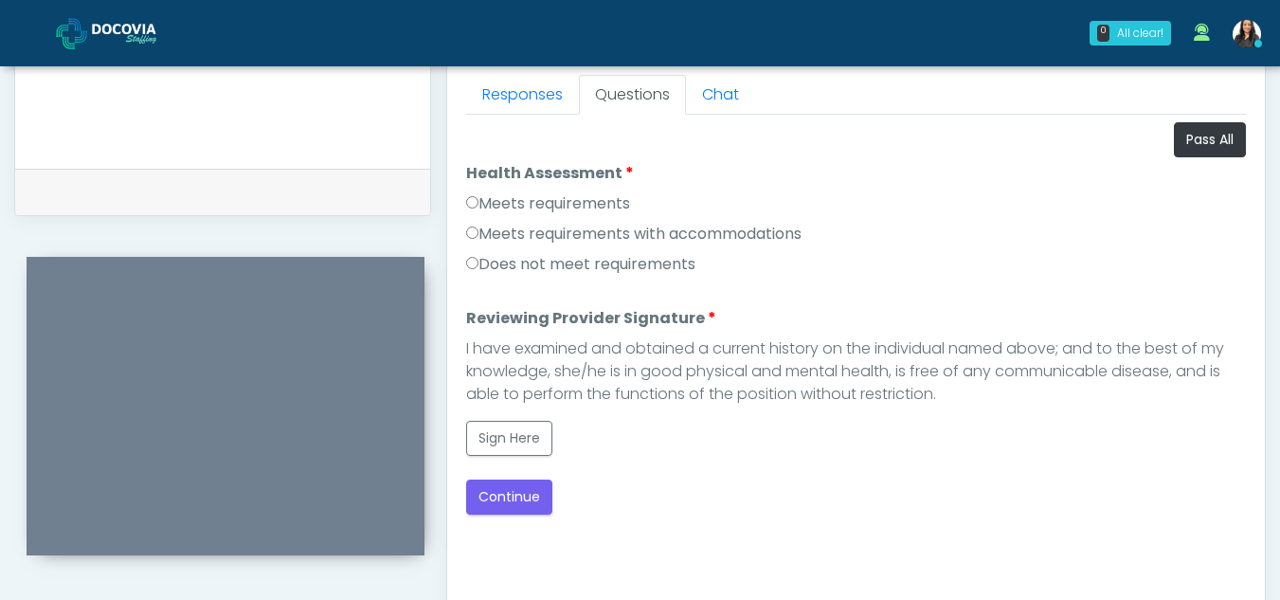
scroll to position [821, 0]
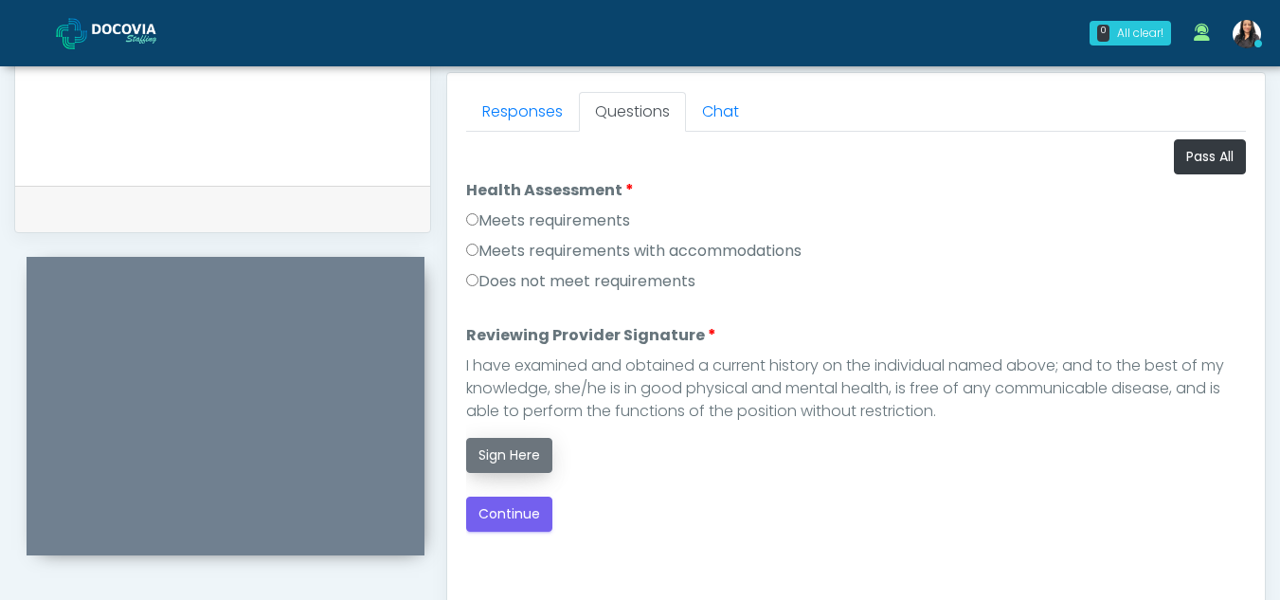
click at [507, 458] on button "Sign Here" at bounding box center [509, 455] width 86 height 35
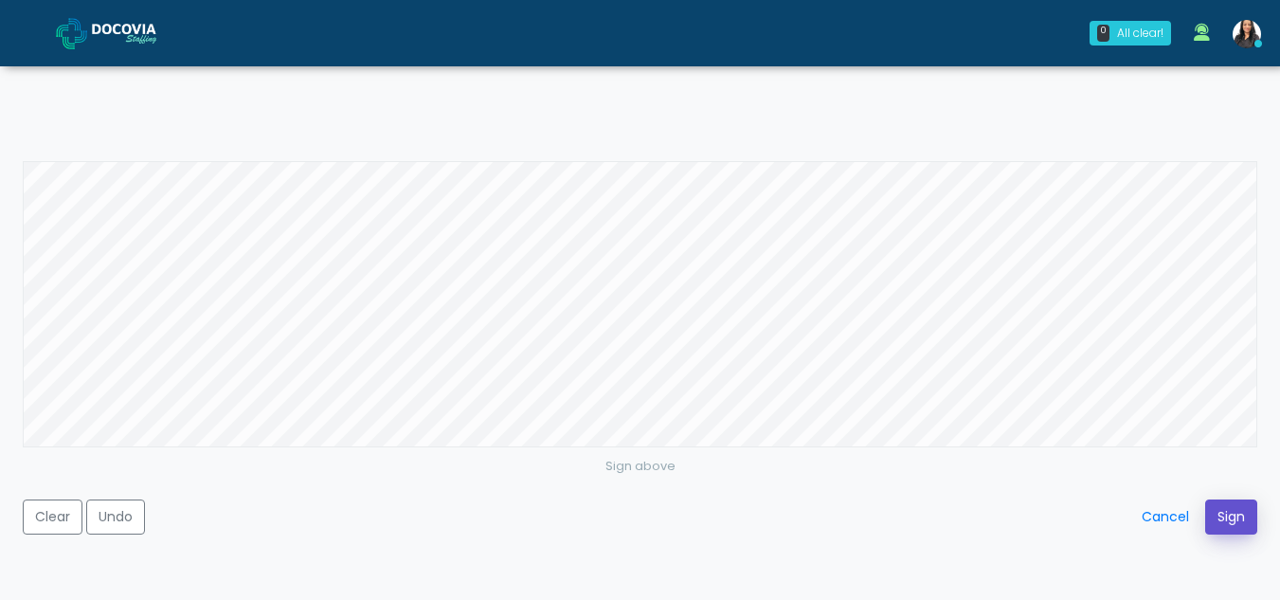
click at [1221, 514] on button "Sign" at bounding box center [1231, 516] width 52 height 35
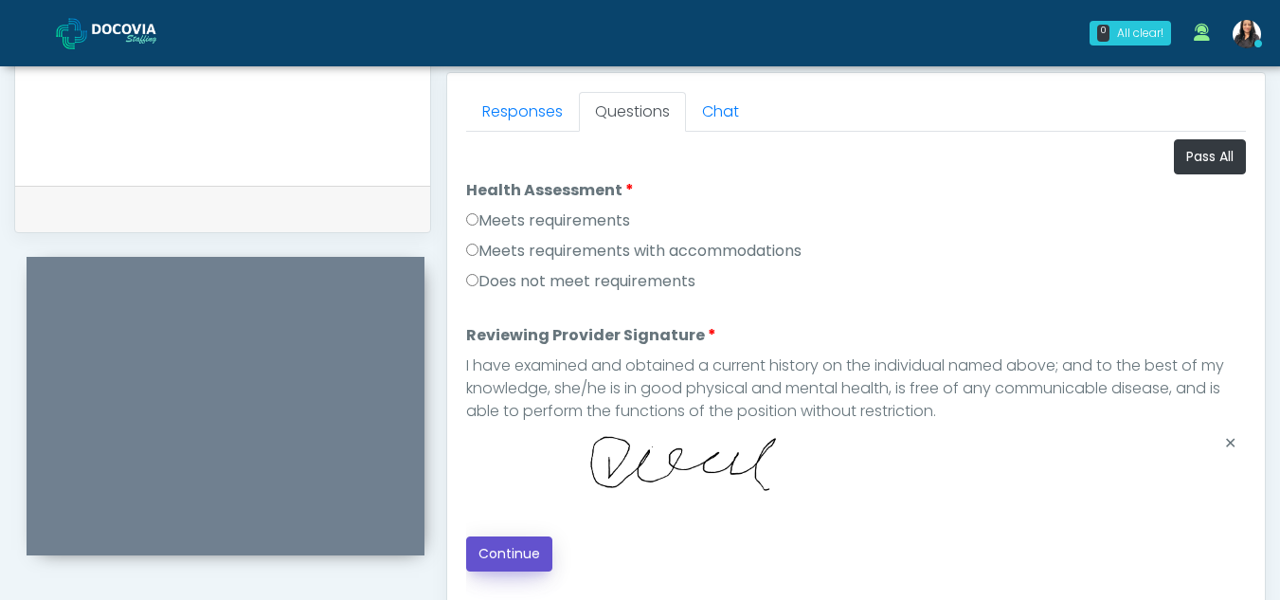
click at [523, 547] on button "Continue" at bounding box center [509, 553] width 86 height 35
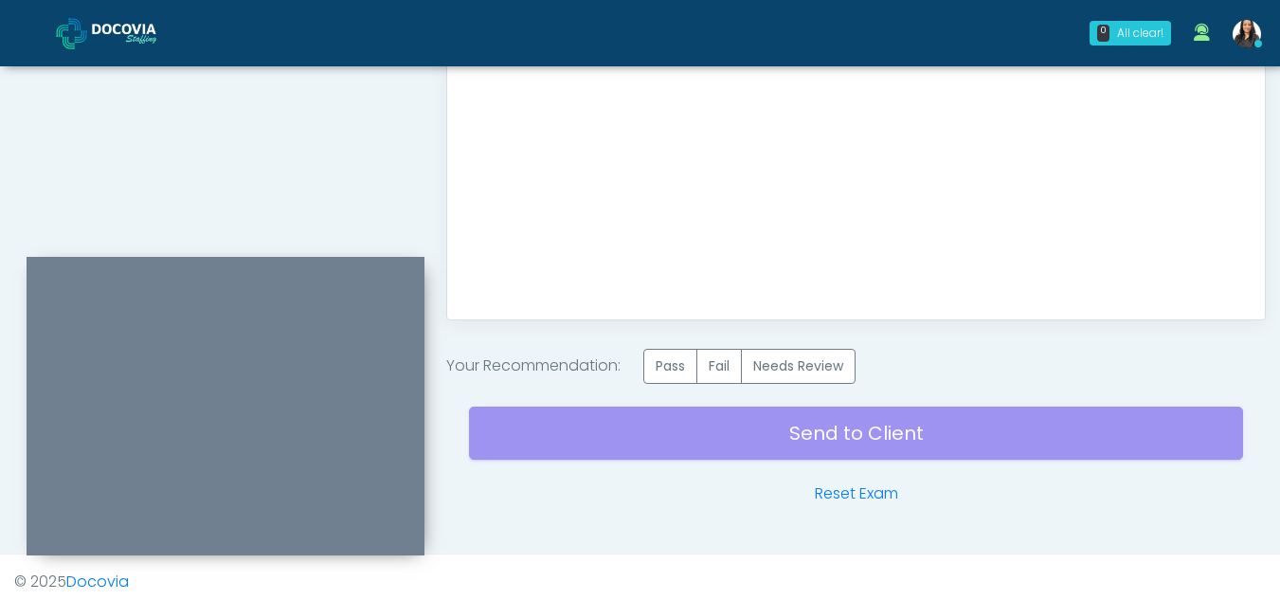
scroll to position [1136, 0]
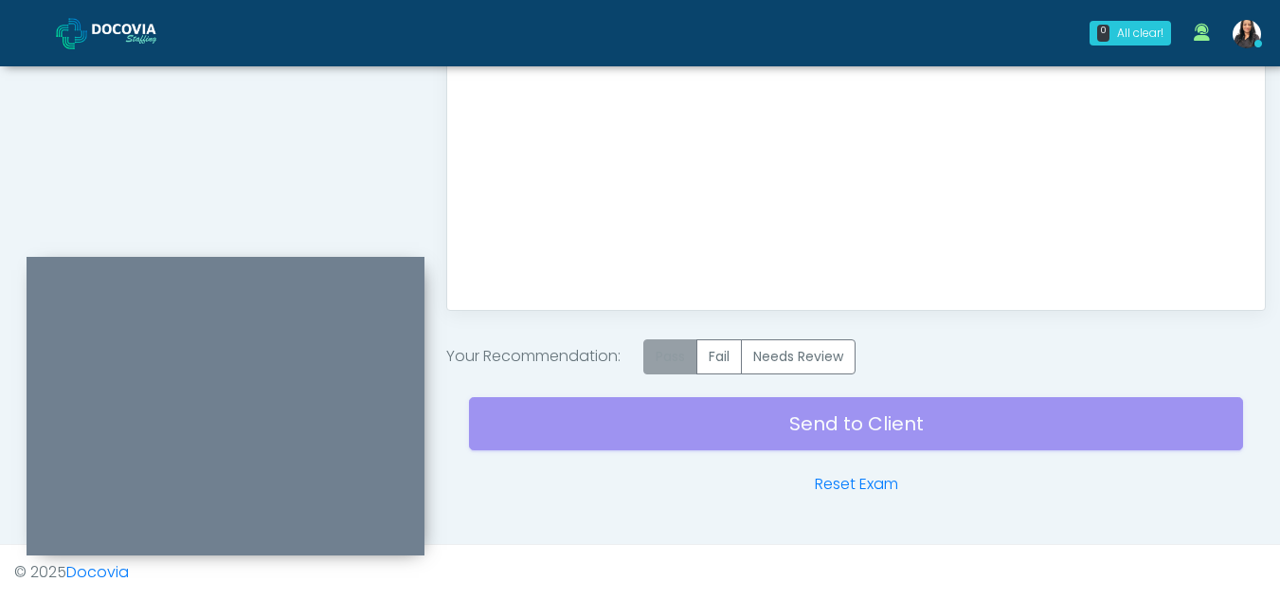
click at [678, 353] on label "Pass" at bounding box center [670, 356] width 54 height 35
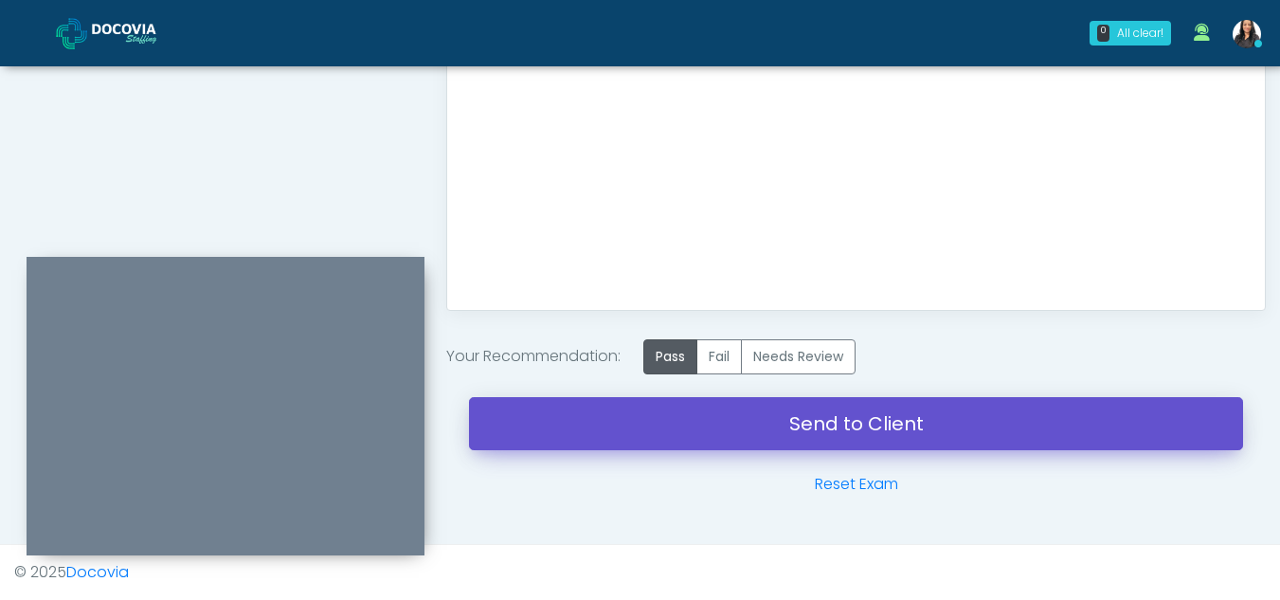
click at [839, 426] on link "Send to Client" at bounding box center [856, 423] width 774 height 53
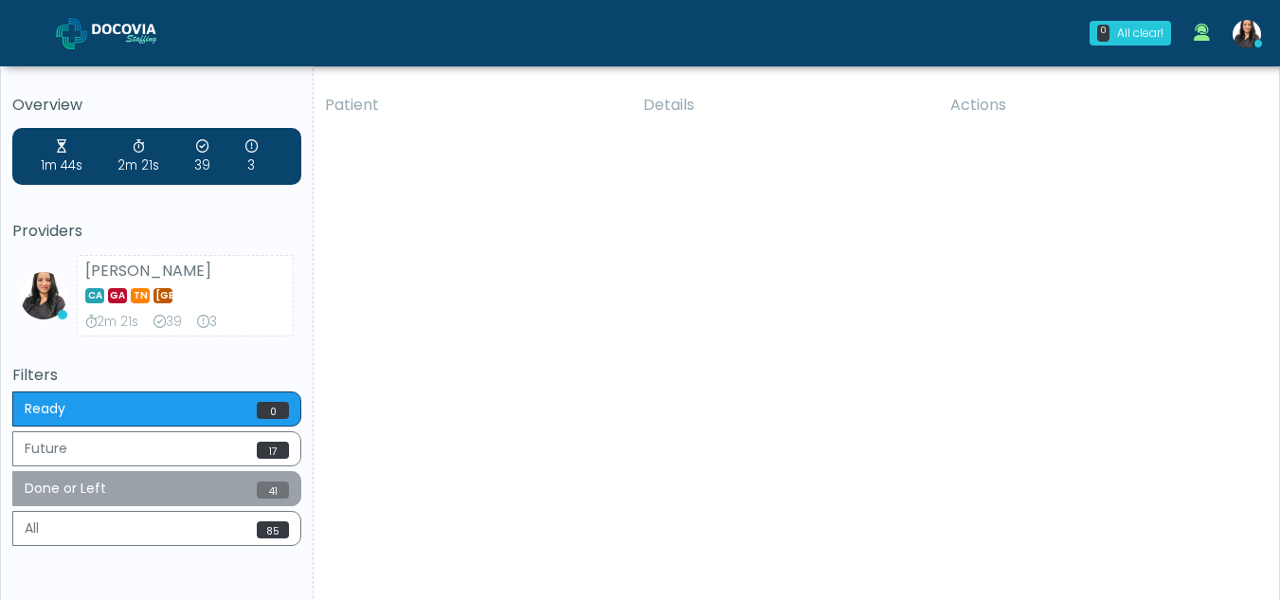
click at [150, 482] on button "Done or Left 41" at bounding box center [156, 488] width 289 height 35
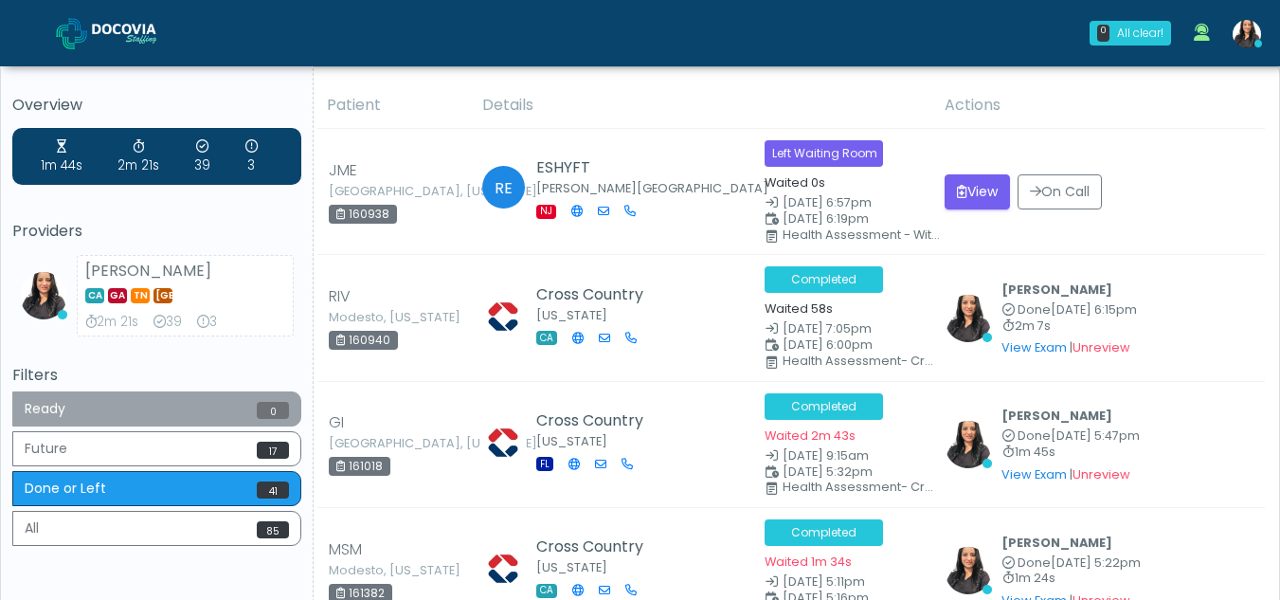
click at [117, 402] on button "Ready 0" at bounding box center [156, 408] width 289 height 35
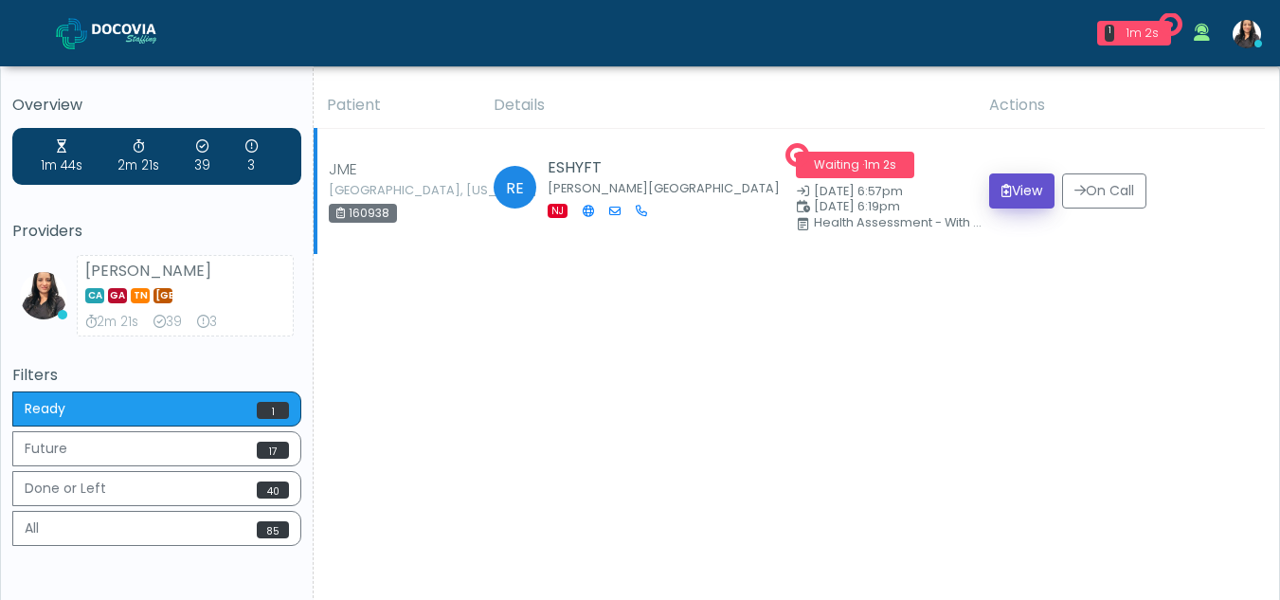
click at [1021, 188] on button "View" at bounding box center [1021, 190] width 65 height 35
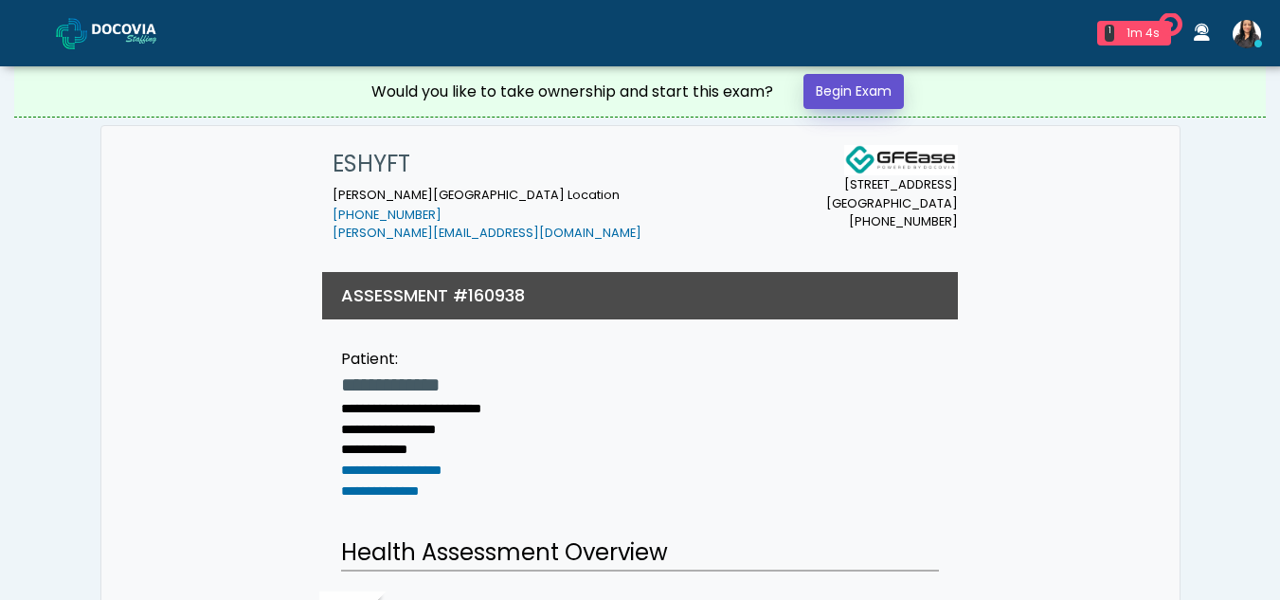
click at [896, 92] on link "Begin Exam" at bounding box center [853, 91] width 100 height 35
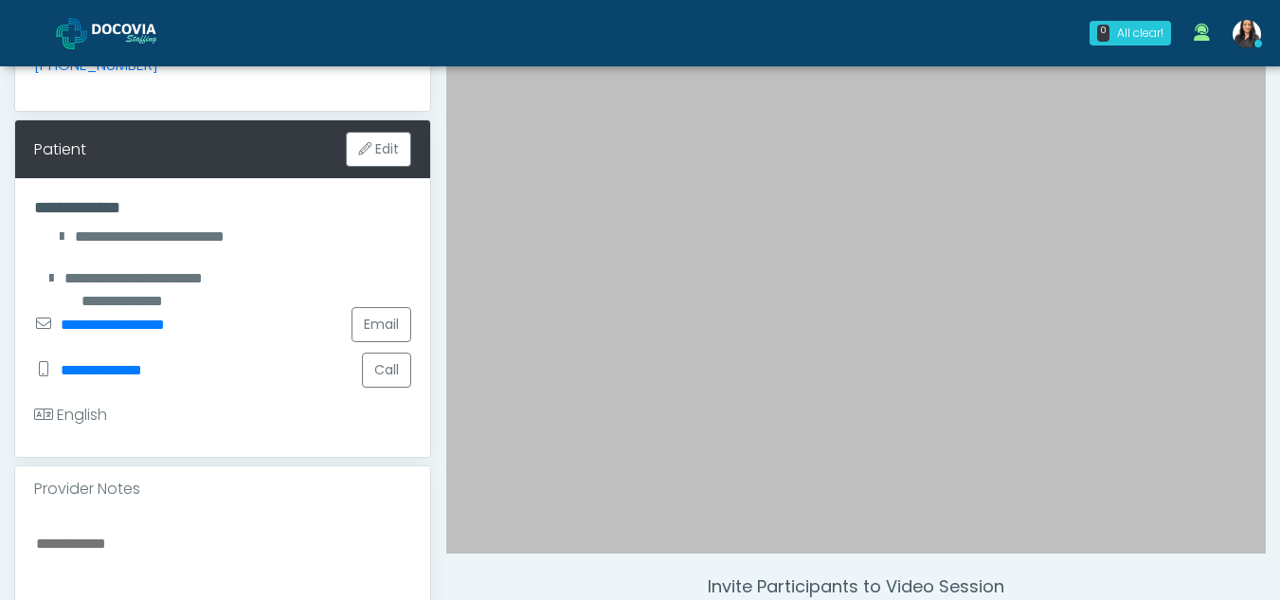
scroll to position [240, 0]
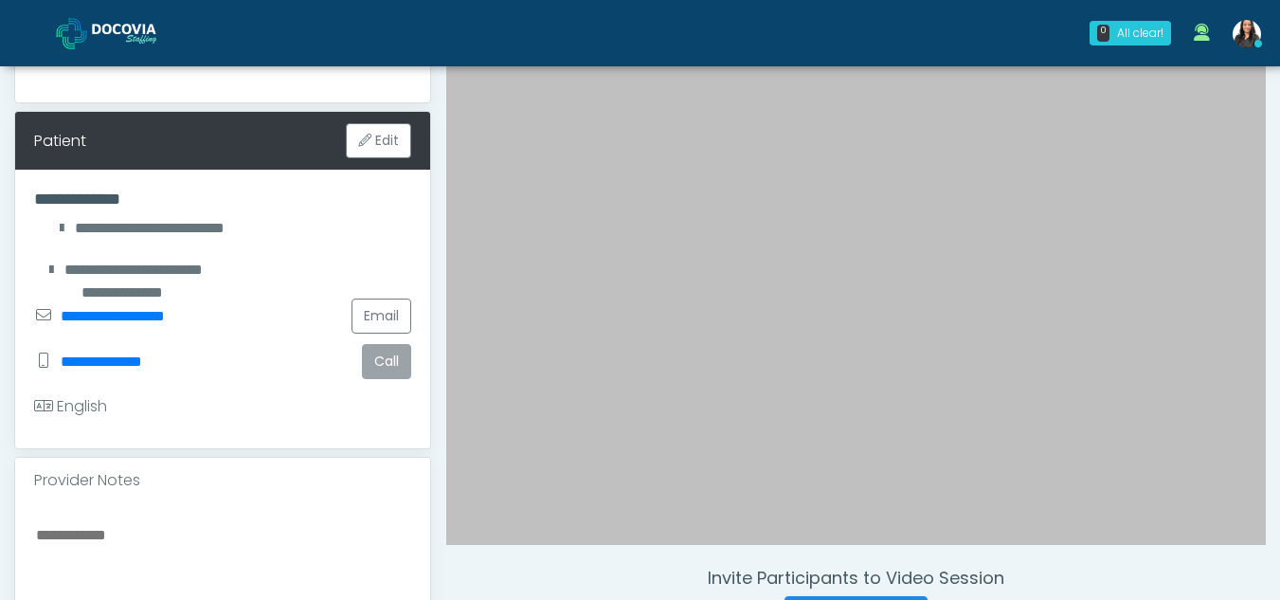
click at [396, 346] on button "Call" at bounding box center [386, 361] width 49 height 35
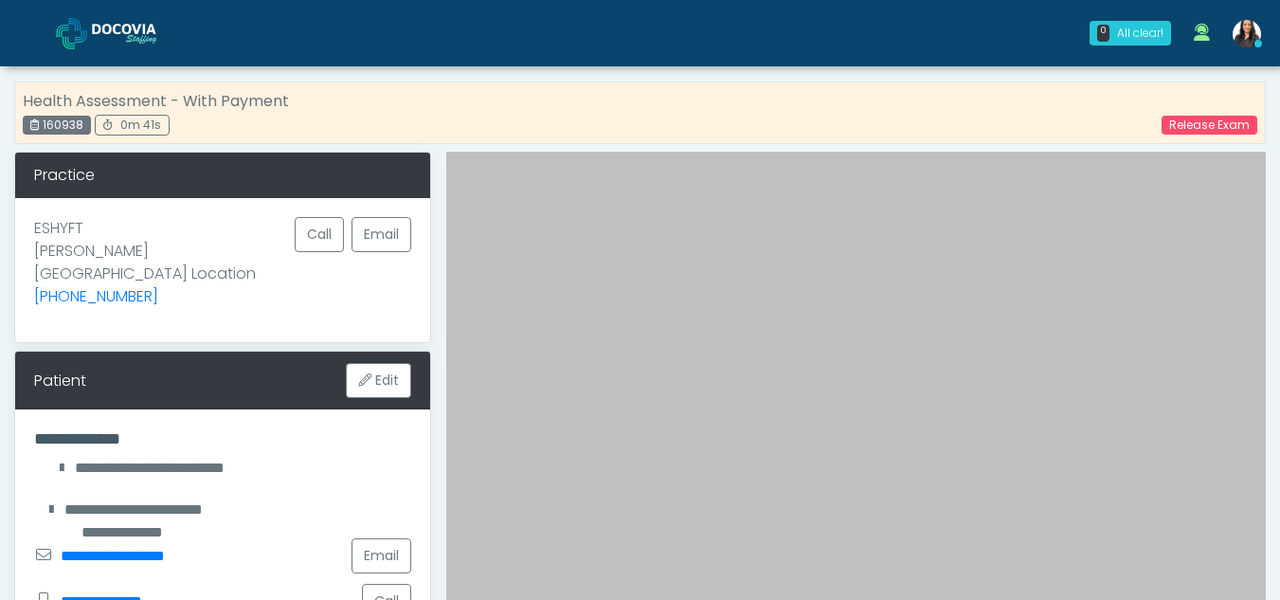
scroll to position [372, 0]
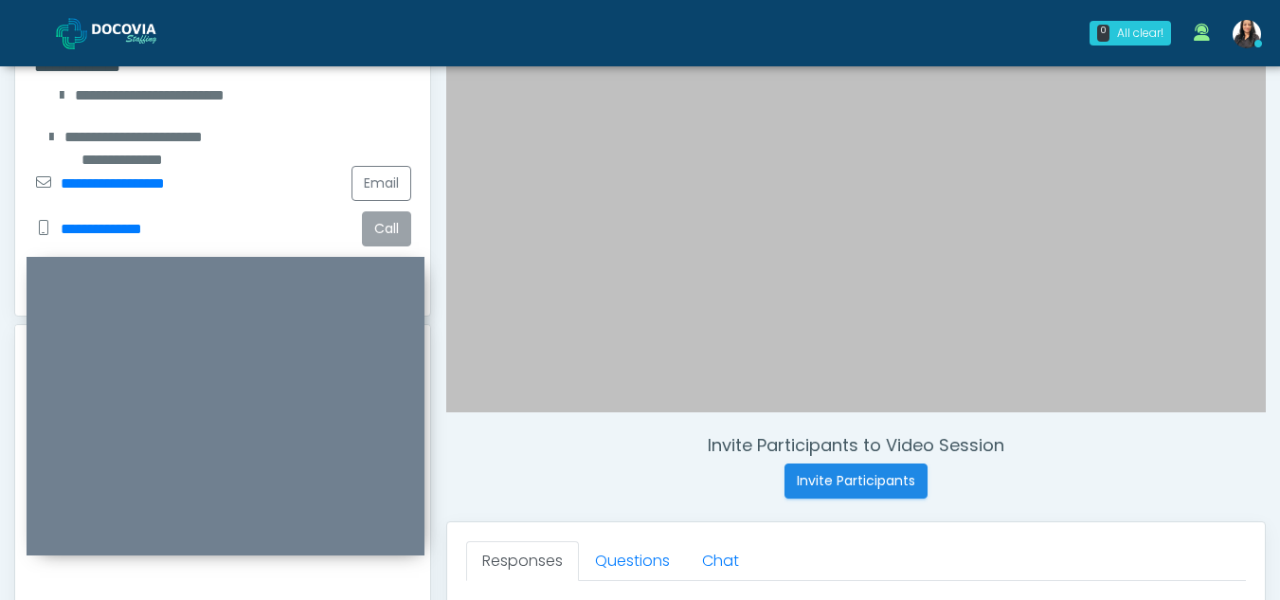
click at [390, 211] on button "Call" at bounding box center [386, 228] width 49 height 35
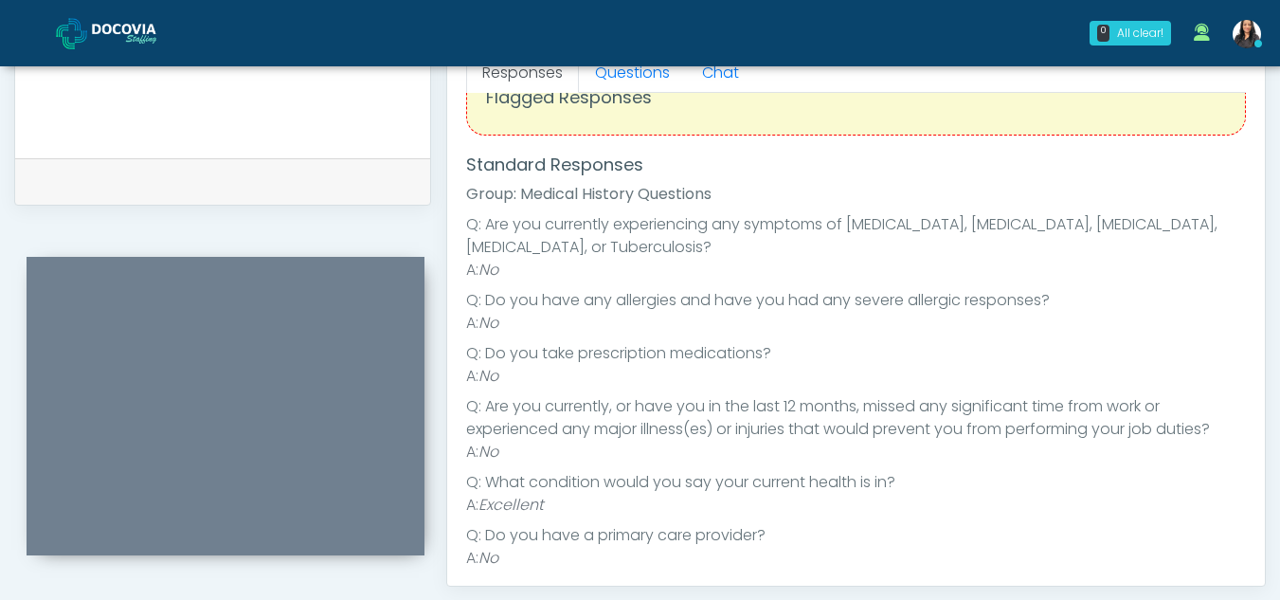
scroll to position [42, 0]
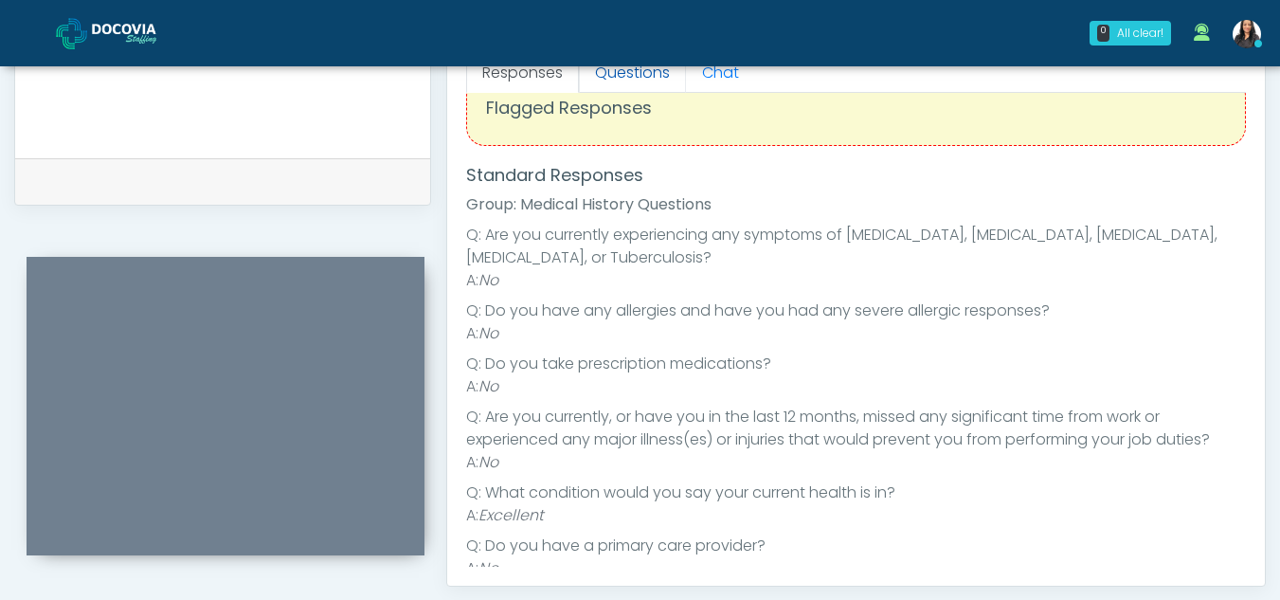
click at [652, 83] on link "Questions" at bounding box center [632, 73] width 107 height 40
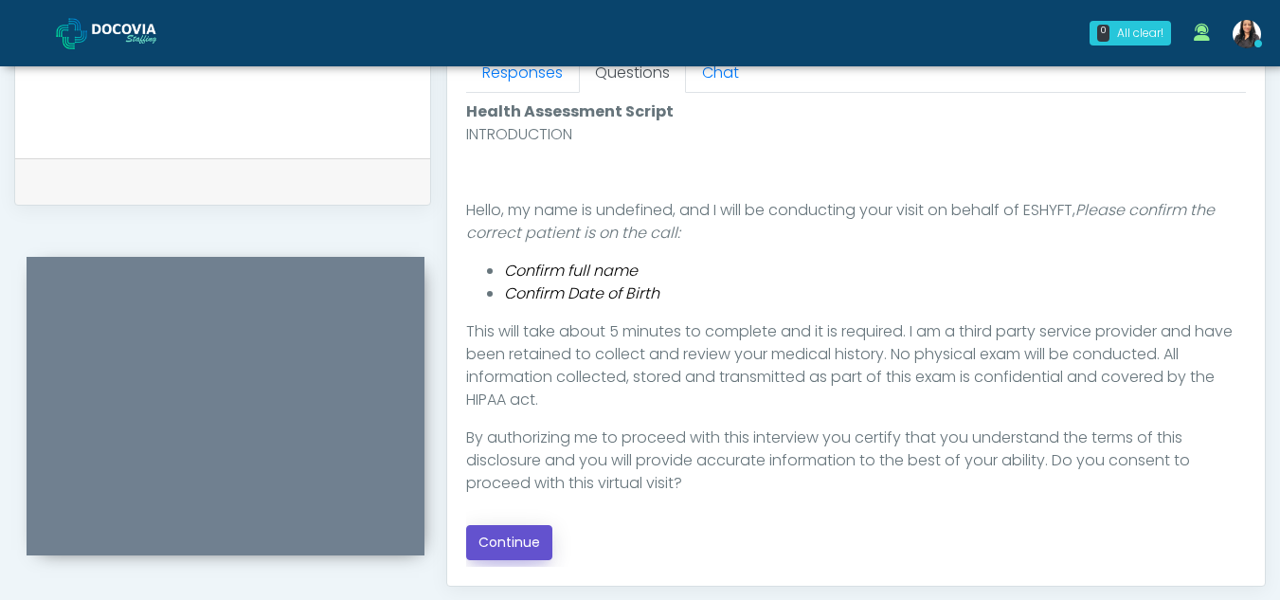
click at [513, 540] on button "Continue" at bounding box center [509, 542] width 86 height 35
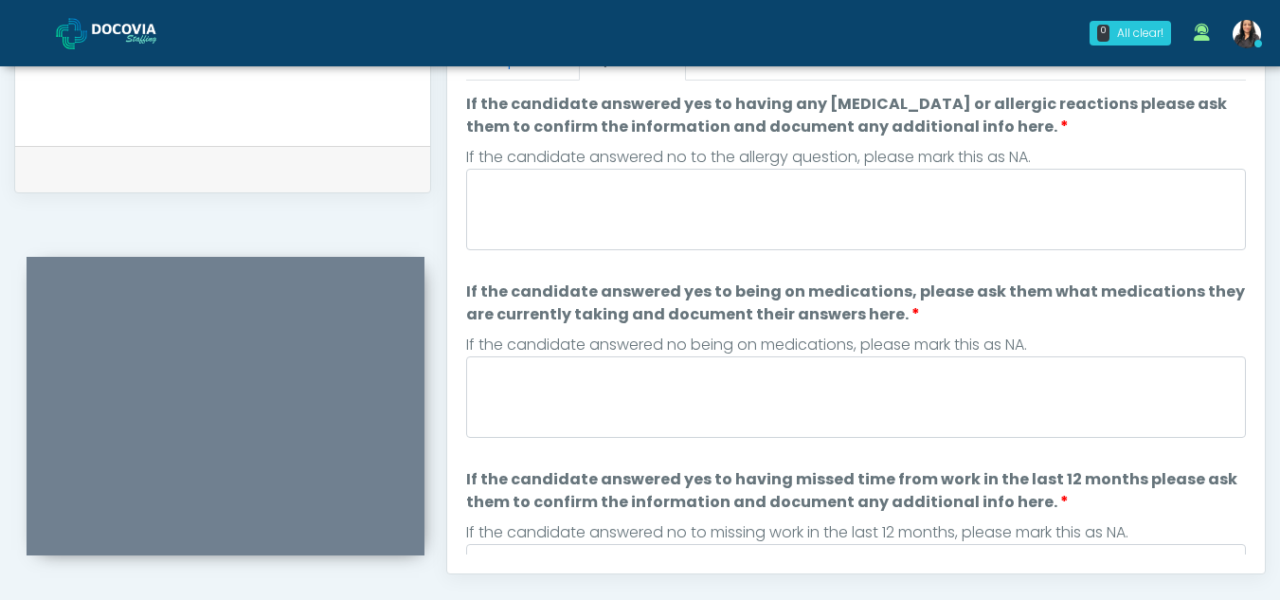
scroll to position [867, 0]
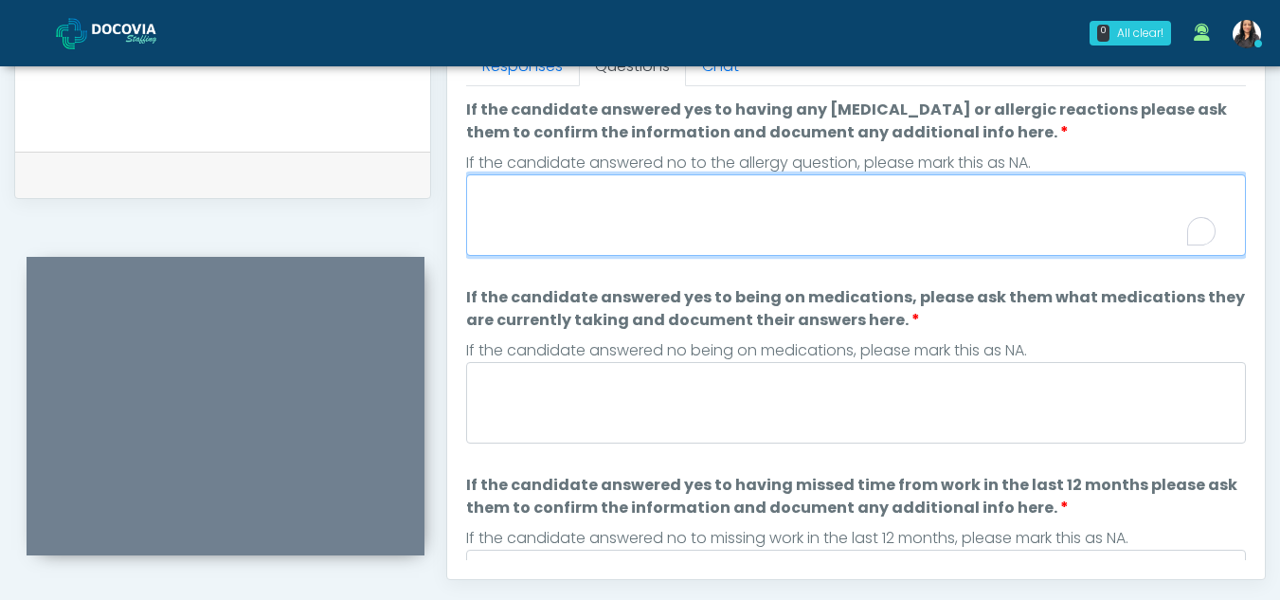
click at [643, 224] on textarea "If the candidate answered yes to having any [MEDICAL_DATA] or allergic reaction…" at bounding box center [856, 214] width 780 height 81
type textarea "**"
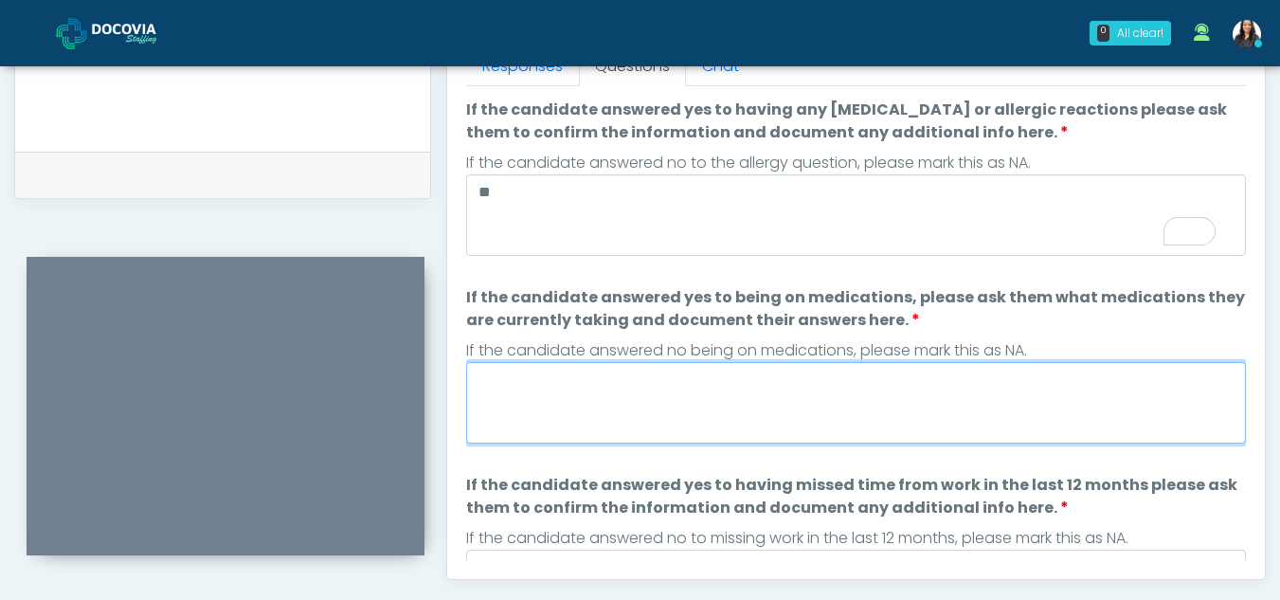
click at [572, 403] on textarea "If the candidate answered yes to being on medications, please ask them what med…" at bounding box center [856, 402] width 780 height 81
type textarea "**"
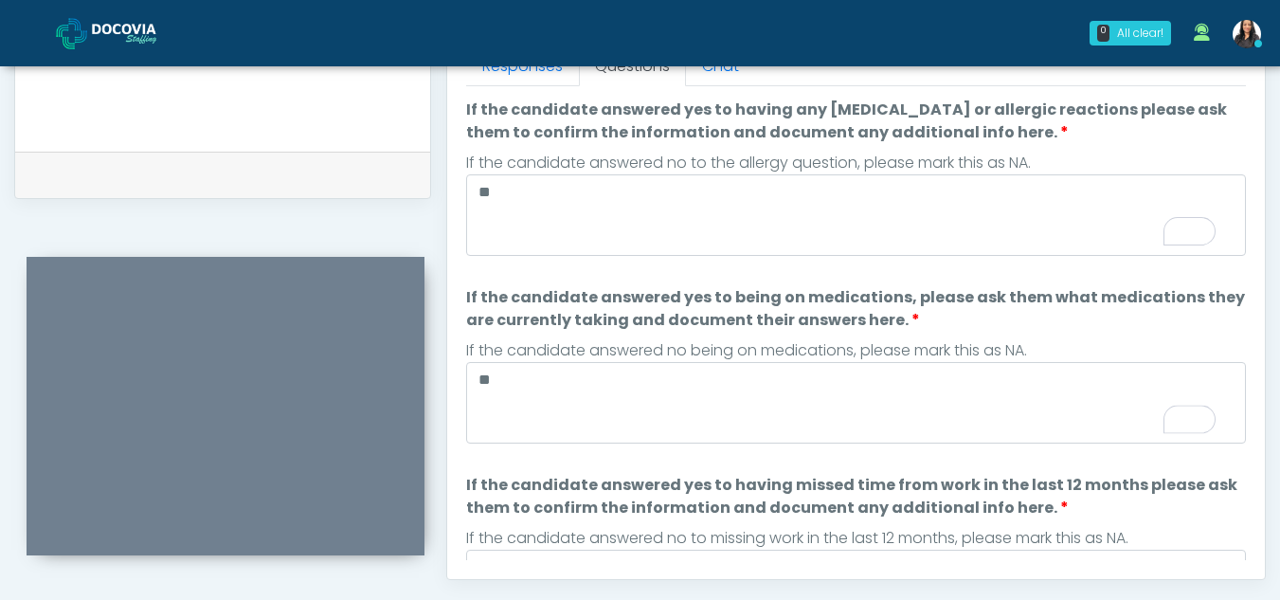
drag, startPoint x: 1240, startPoint y: 195, endPoint x: 1251, endPoint y: 123, distance: 72.8
click at [1251, 123] on div "Responses Questions Chat Health Assessment Script INTRODUCTION Hello, my name i…" at bounding box center [856, 302] width 818 height 551
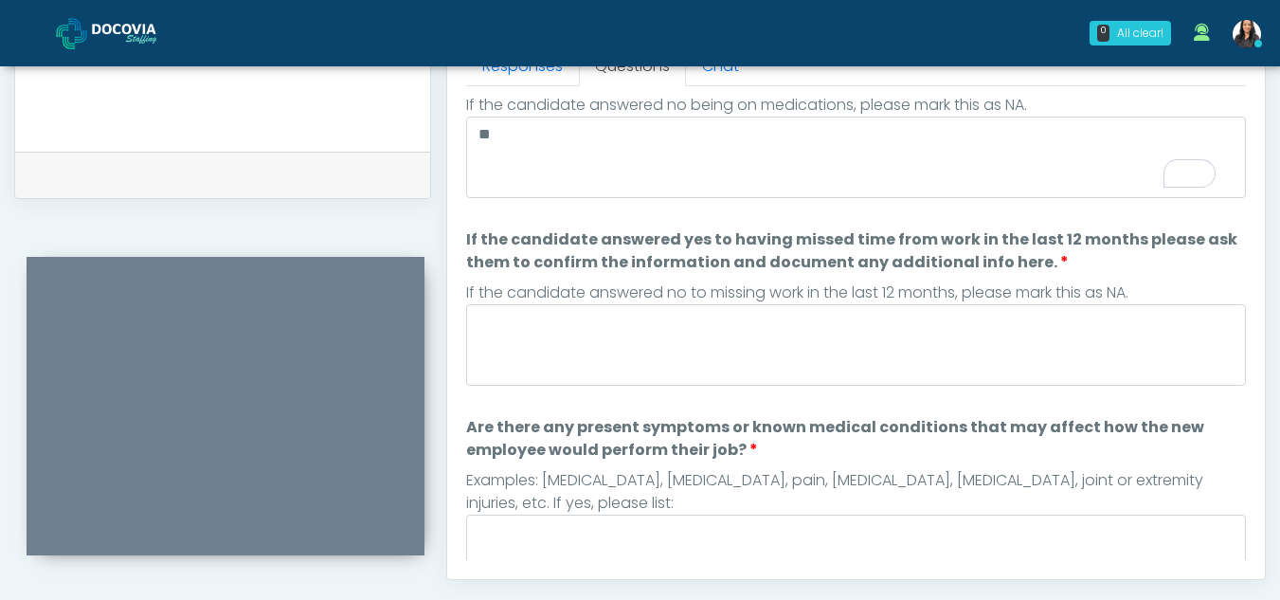
scroll to position [0, 0]
